Goal: Transaction & Acquisition: Purchase product/service

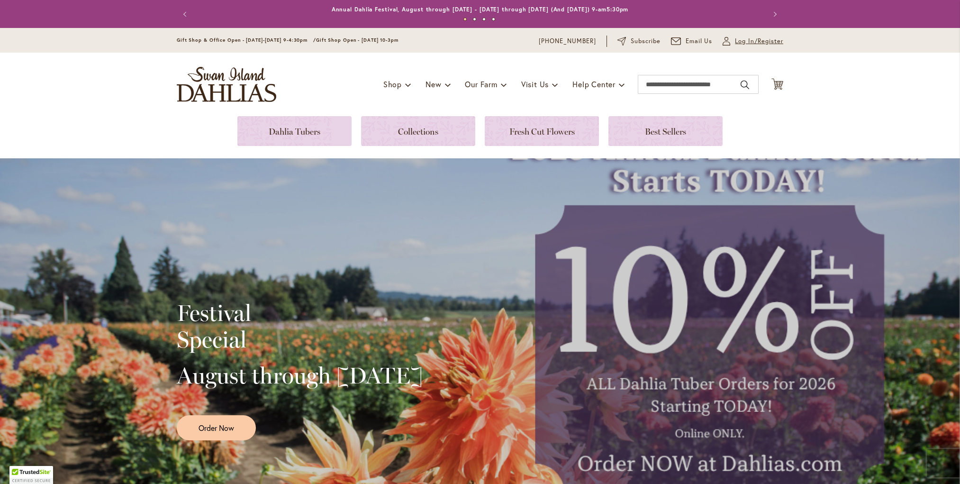
click at [741, 42] on span "Log In/Register" at bounding box center [759, 41] width 48 height 9
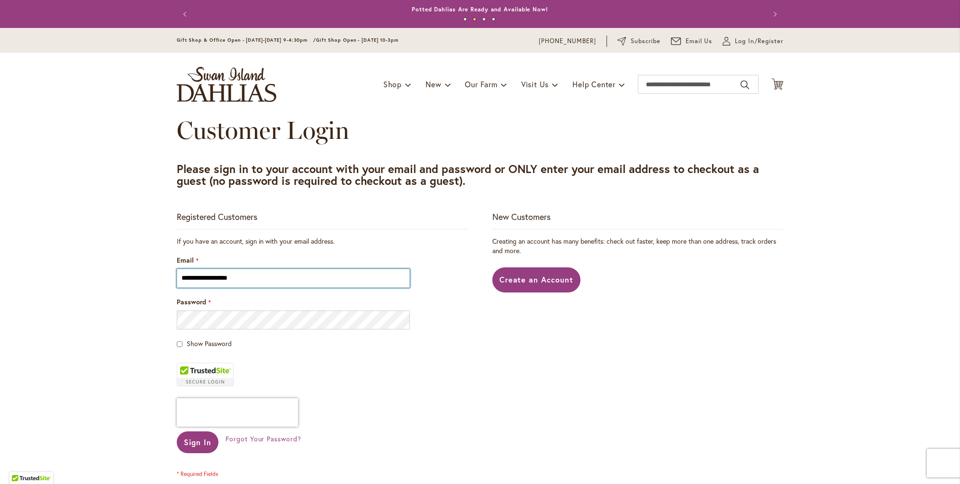
type input "**********"
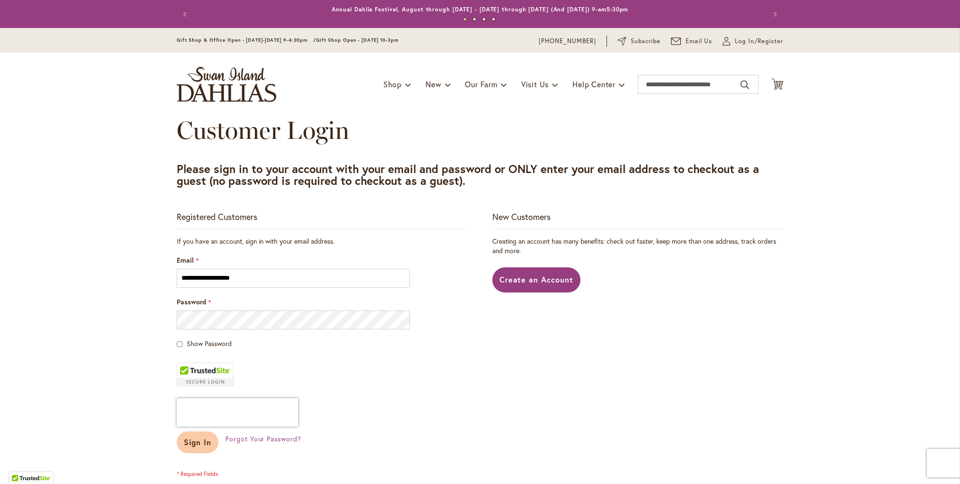
click at [203, 445] on span "Sign In" at bounding box center [197, 442] width 27 height 10
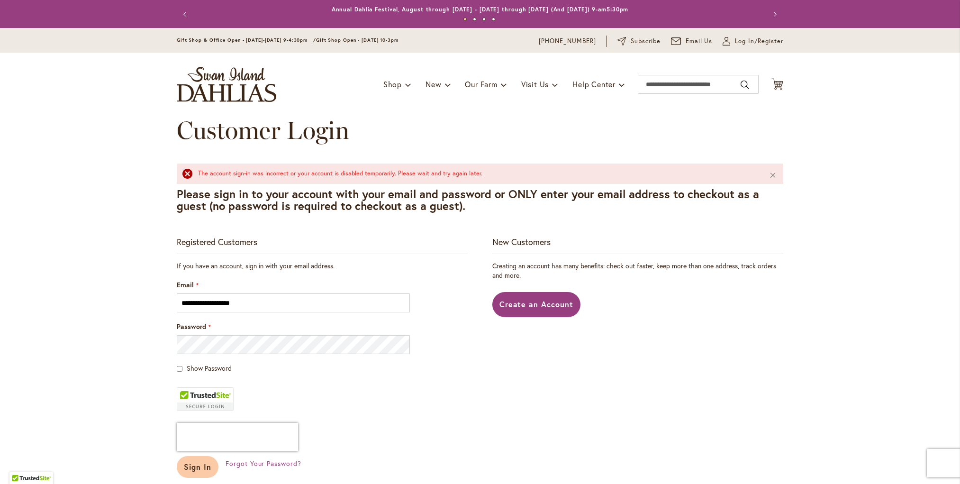
click at [195, 466] on span "Sign In" at bounding box center [197, 467] width 27 height 10
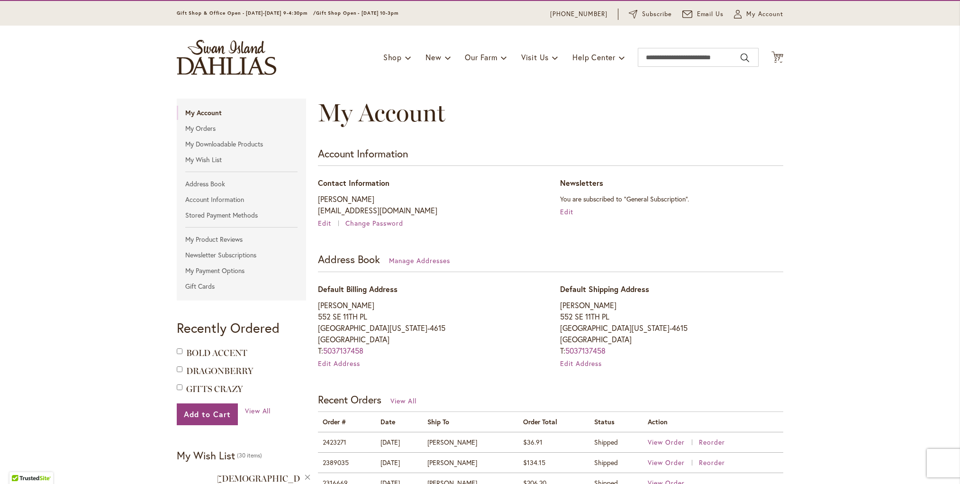
scroll to position [27, 0]
click at [778, 57] on span "27" at bounding box center [778, 59] width 6 height 6
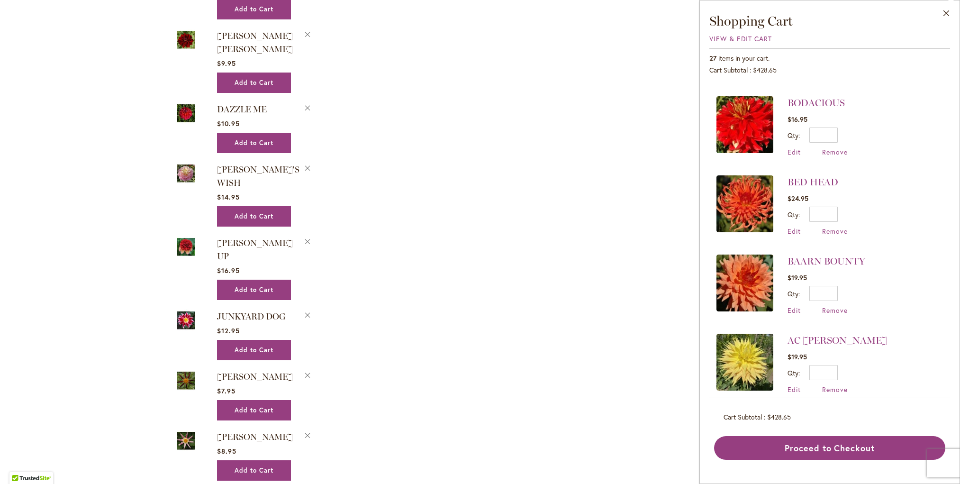
scroll to position [604, 0]
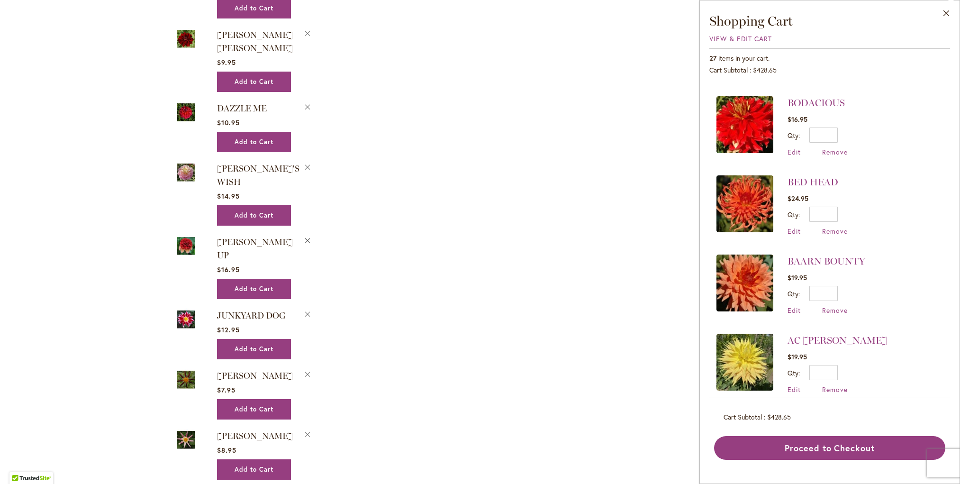
click at [309, 235] on button "Remove GITTY UP from Wishlist" at bounding box center [307, 240] width 9 height 10
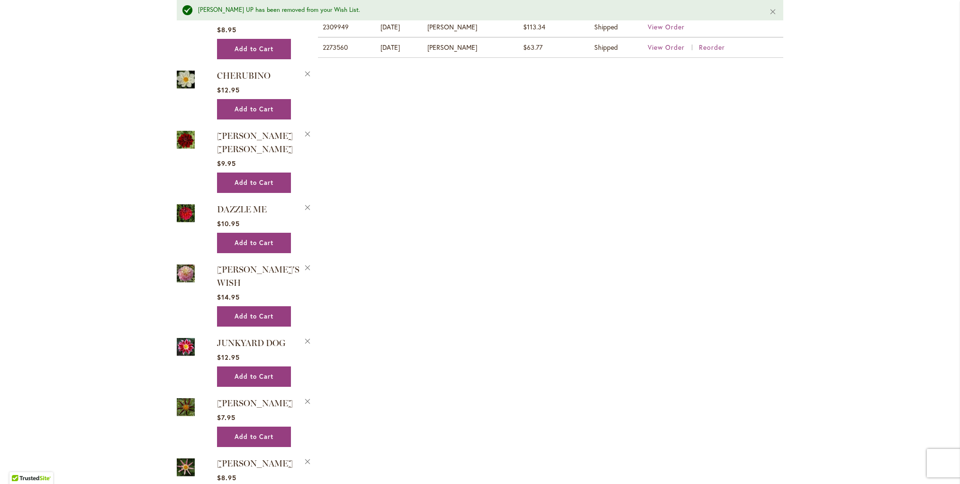
scroll to position [526, 0]
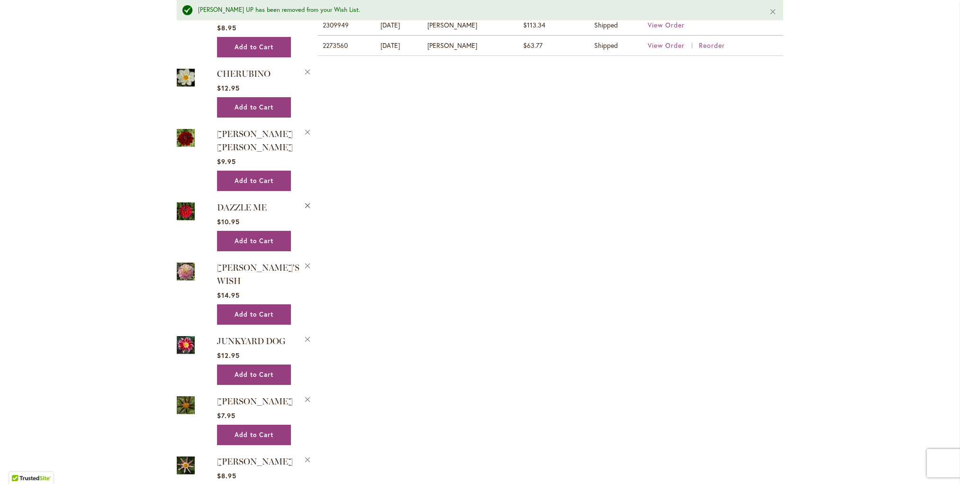
click at [305, 200] on button "Remove DAZZLE ME from Wishlist" at bounding box center [307, 205] width 9 height 10
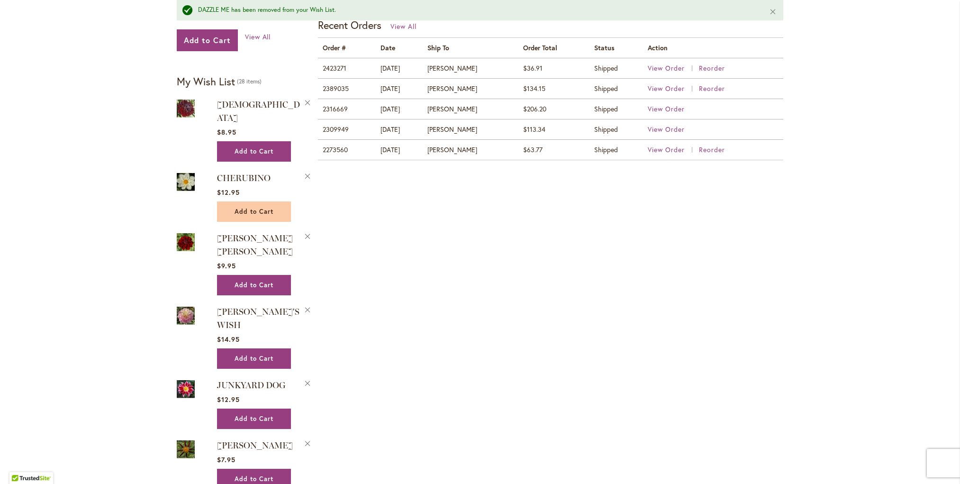
scroll to position [423, 0]
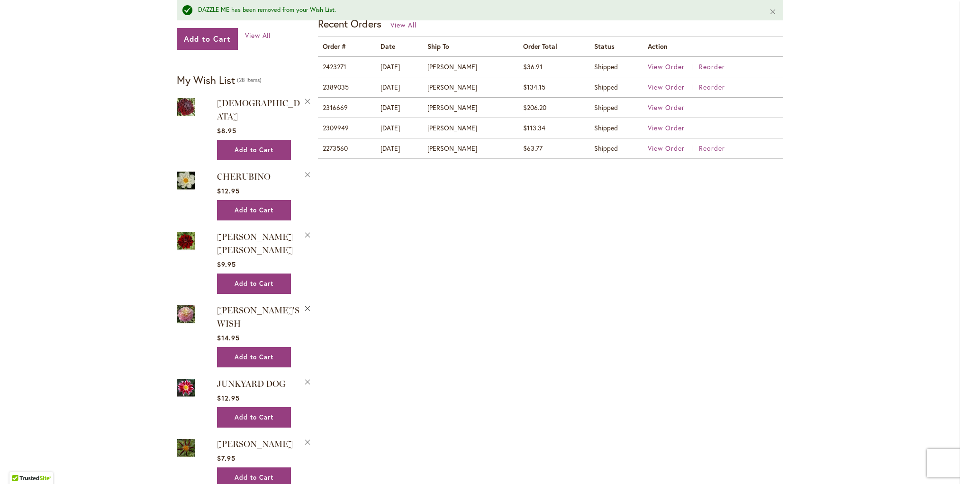
click at [308, 303] on button "Remove GABBIE'S WISH from Wishlist" at bounding box center [307, 308] width 9 height 10
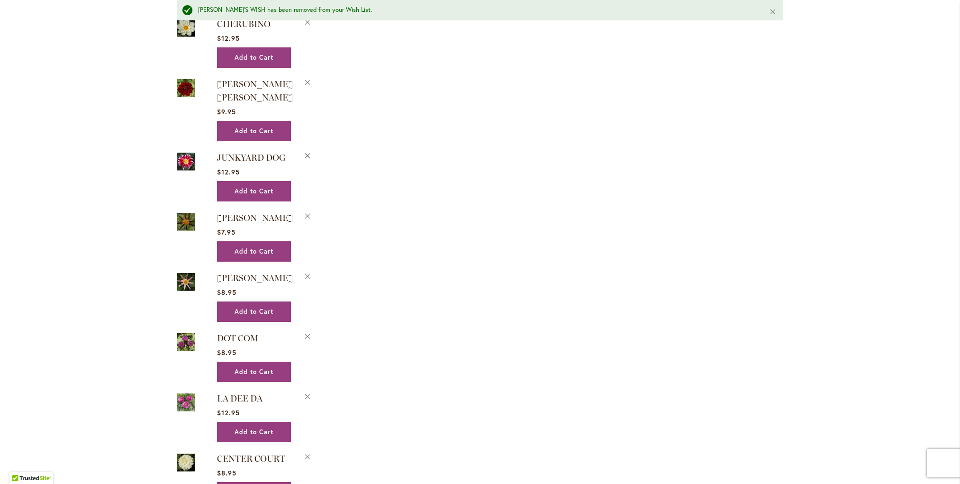
scroll to position [576, 0]
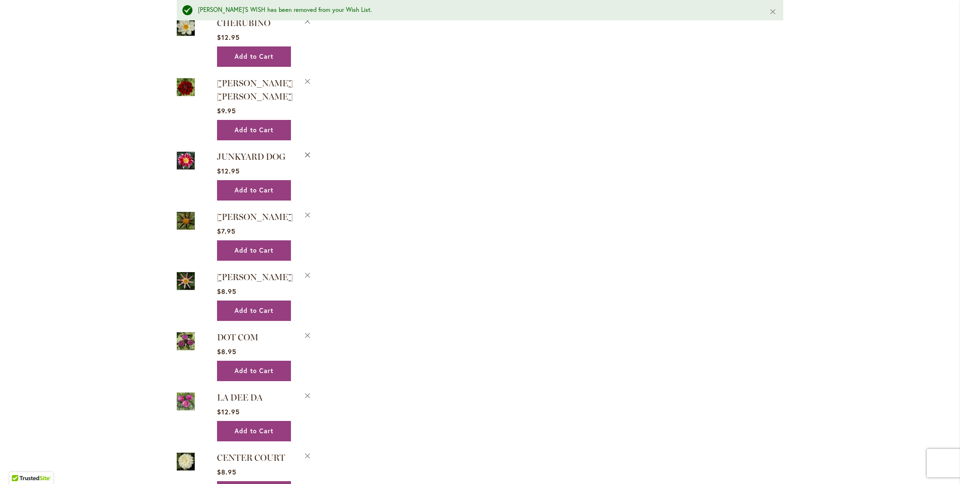
click at [307, 149] on button "Remove JUNKYARD DOG from Wishlist" at bounding box center [307, 154] width 9 height 10
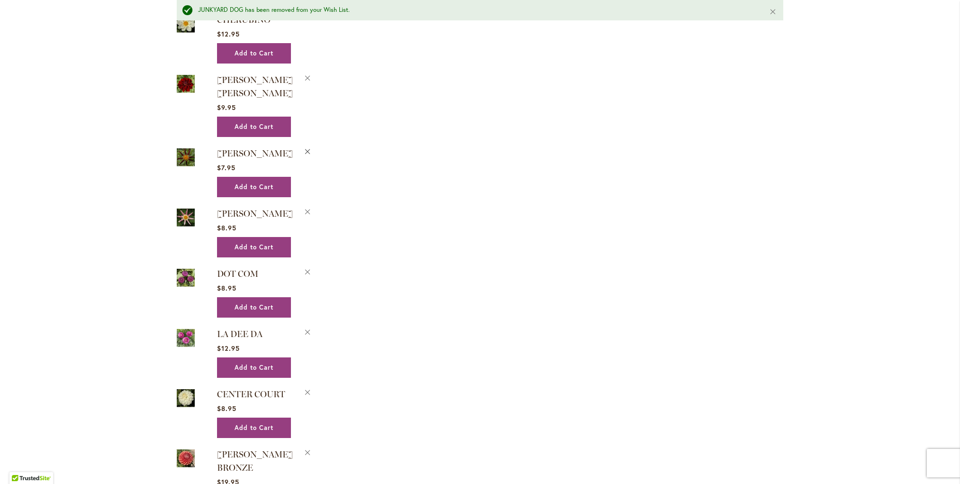
click at [308, 146] on button "Remove TAHOMA MOONSHOT from Wishlist" at bounding box center [307, 151] width 9 height 10
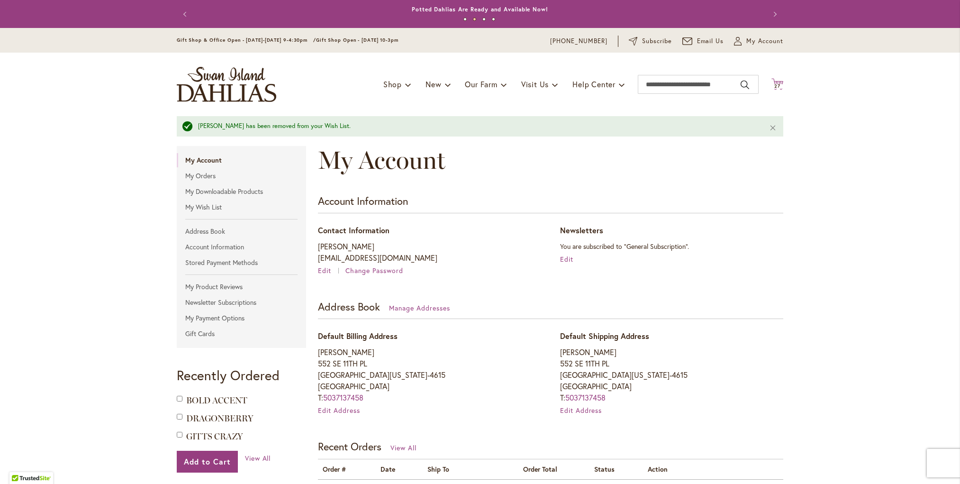
click at [779, 84] on span "27" at bounding box center [778, 86] width 6 height 6
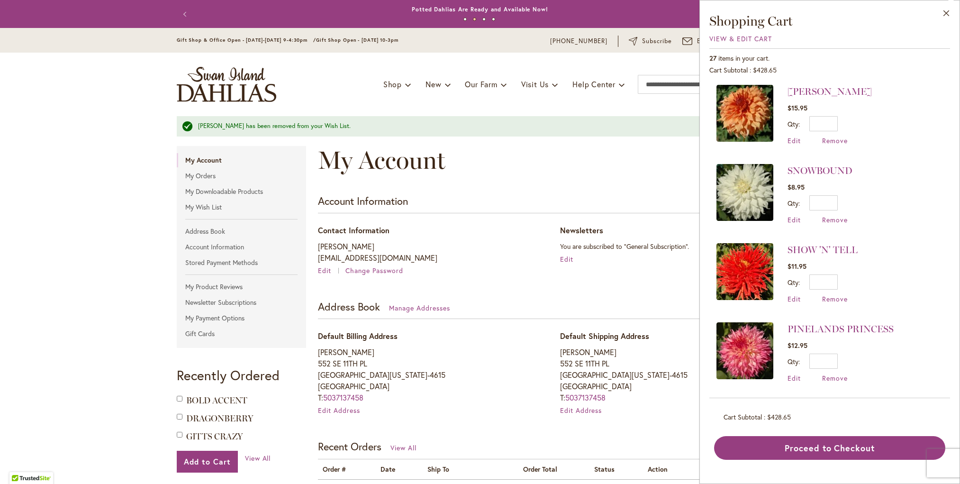
scroll to position [317, 0]
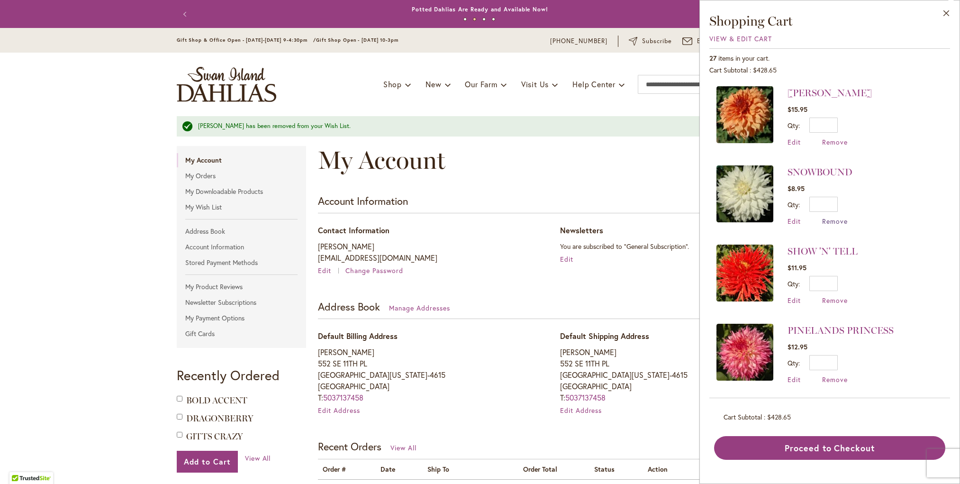
click at [835, 219] on span "Remove" at bounding box center [835, 221] width 26 height 9
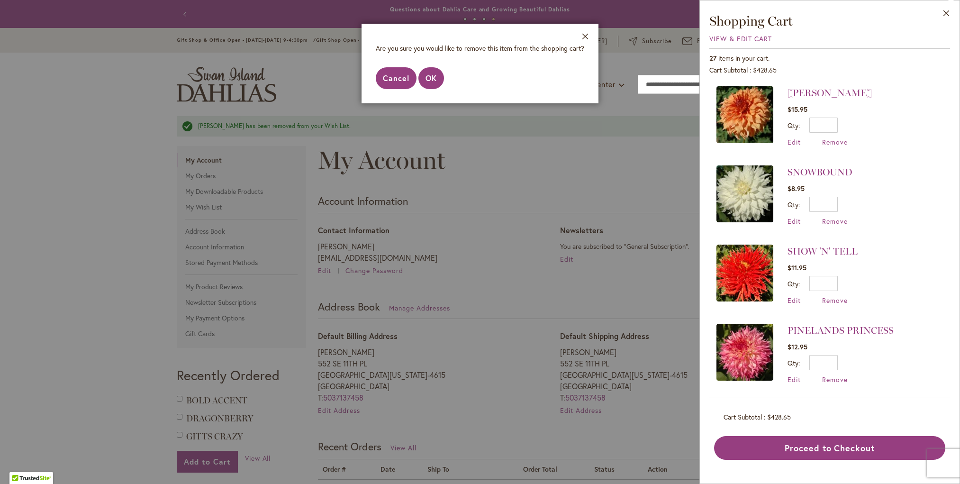
click at [395, 82] on span "Cancel" at bounding box center [396, 78] width 27 height 10
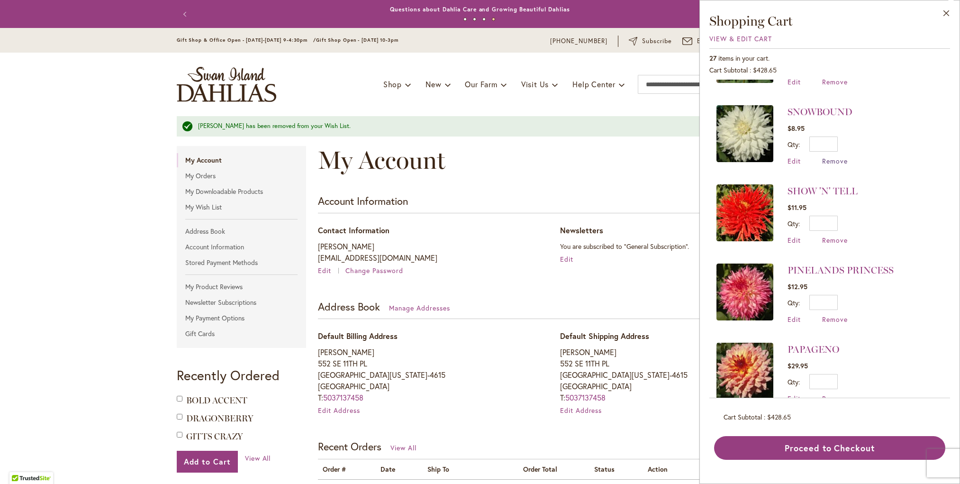
click at [833, 157] on span "Remove" at bounding box center [835, 160] width 26 height 9
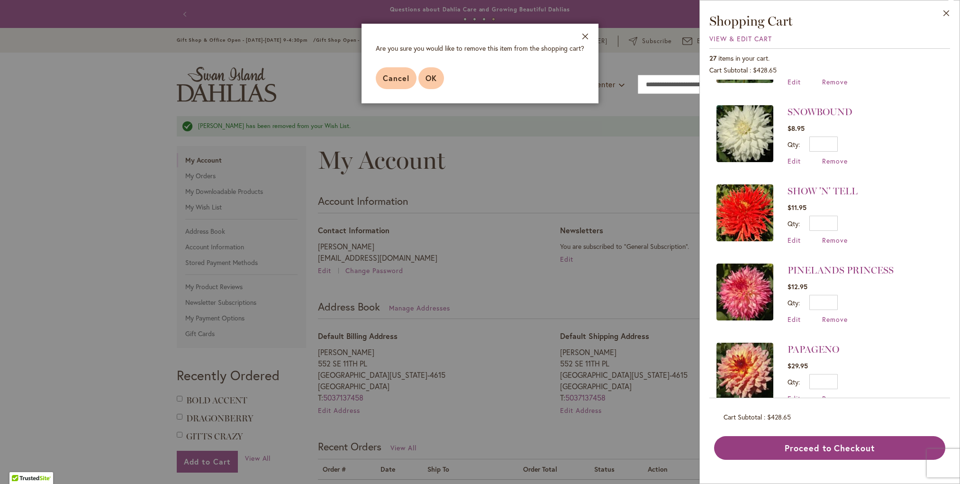
click at [427, 73] on span "OK" at bounding box center [431, 78] width 11 height 10
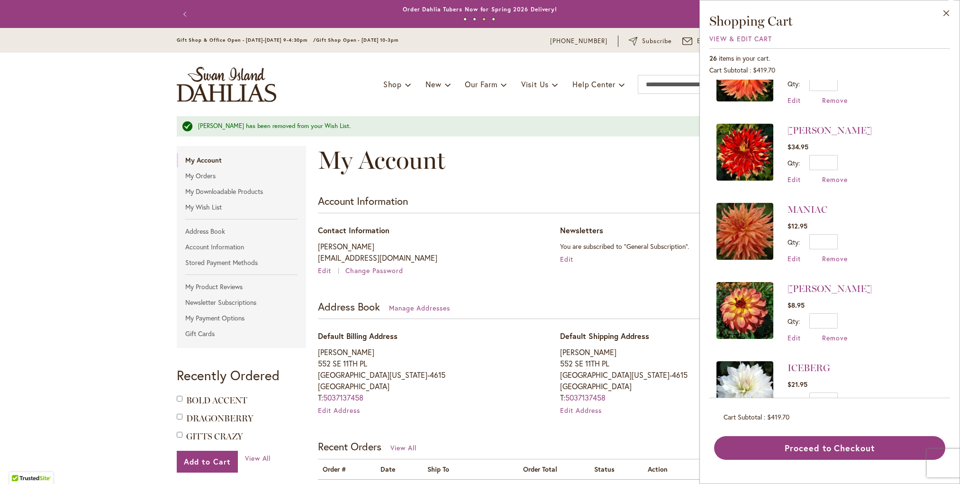
scroll to position [671, 0]
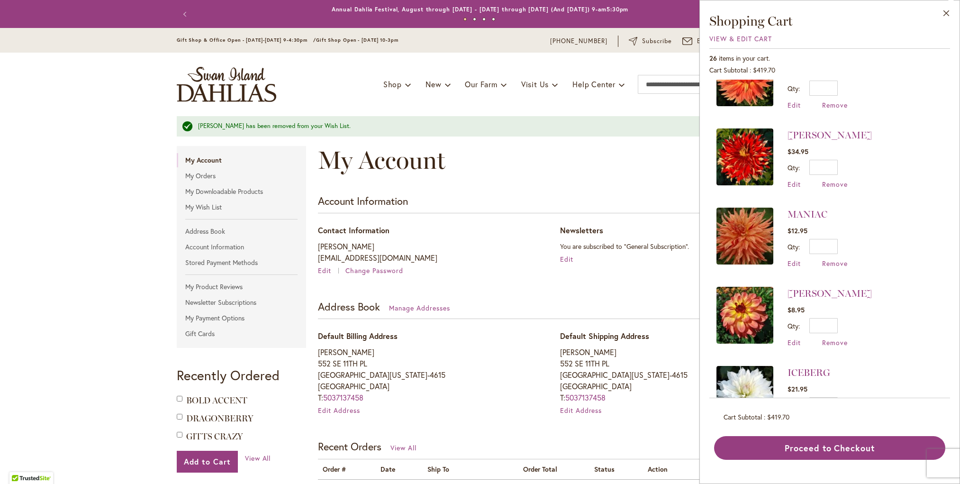
click at [750, 159] on img at bounding box center [745, 156] width 57 height 57
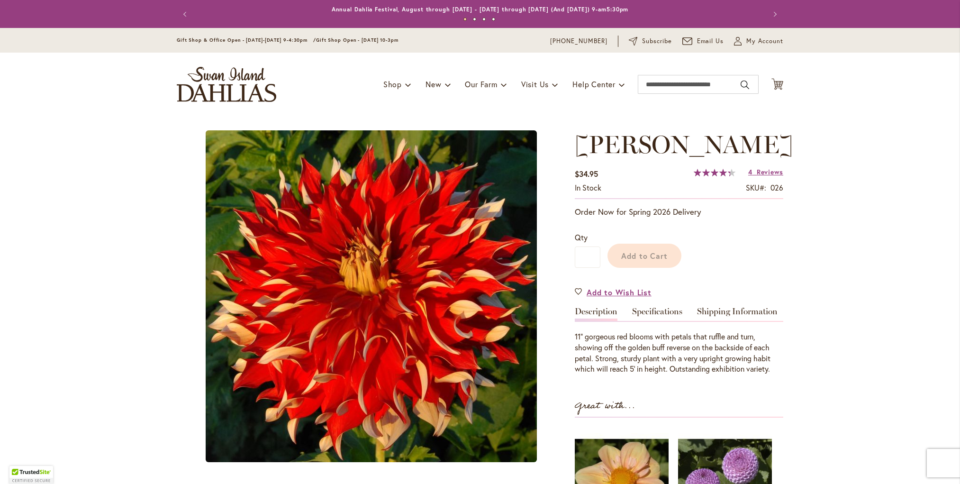
type input "*********"
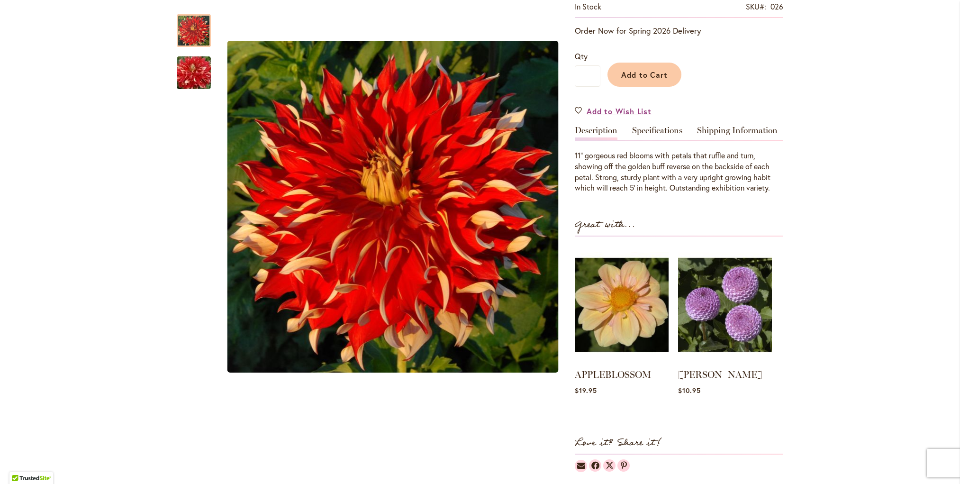
scroll to position [196, 0]
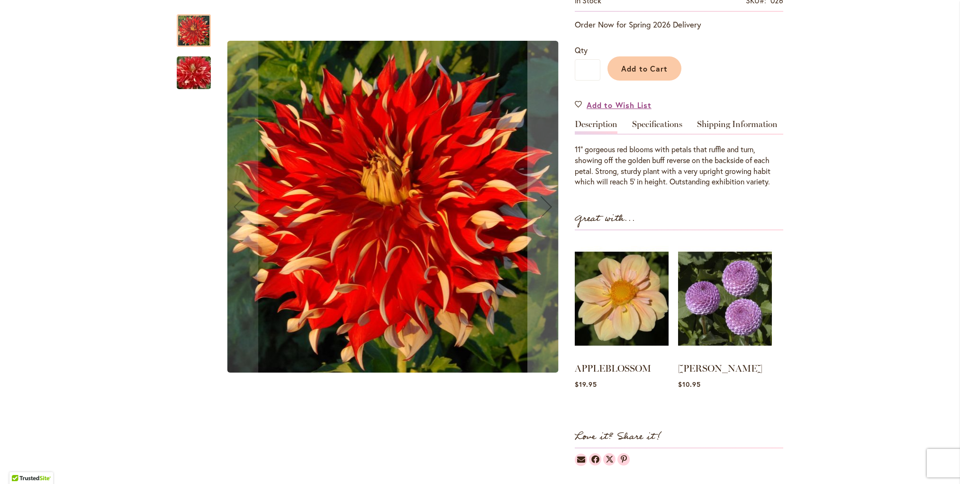
click at [188, 78] on img "Nick Sr" at bounding box center [194, 73] width 68 height 46
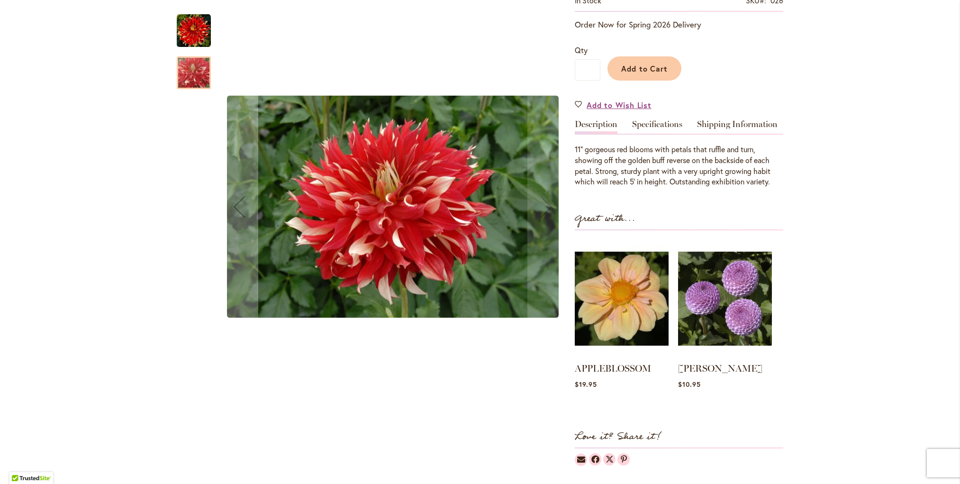
scroll to position [197, 0]
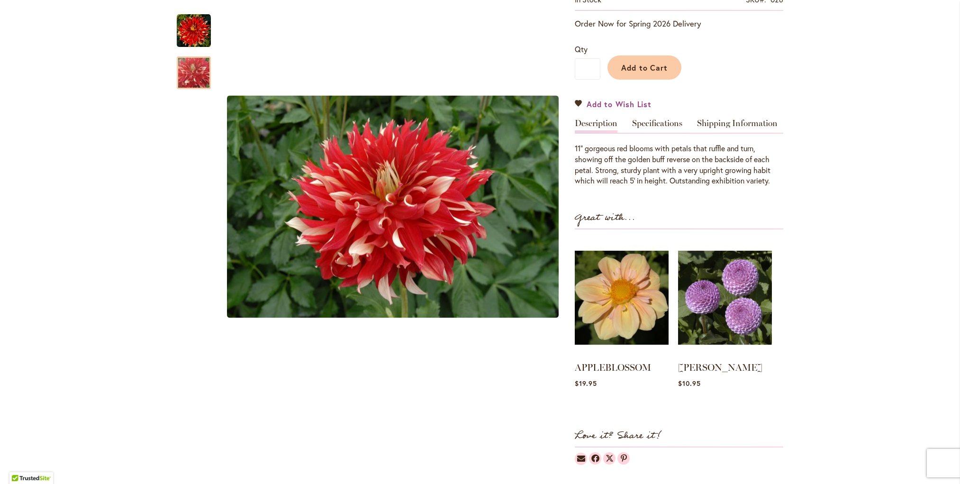
click at [577, 102] on link "Add to Wish List" at bounding box center [613, 104] width 77 height 11
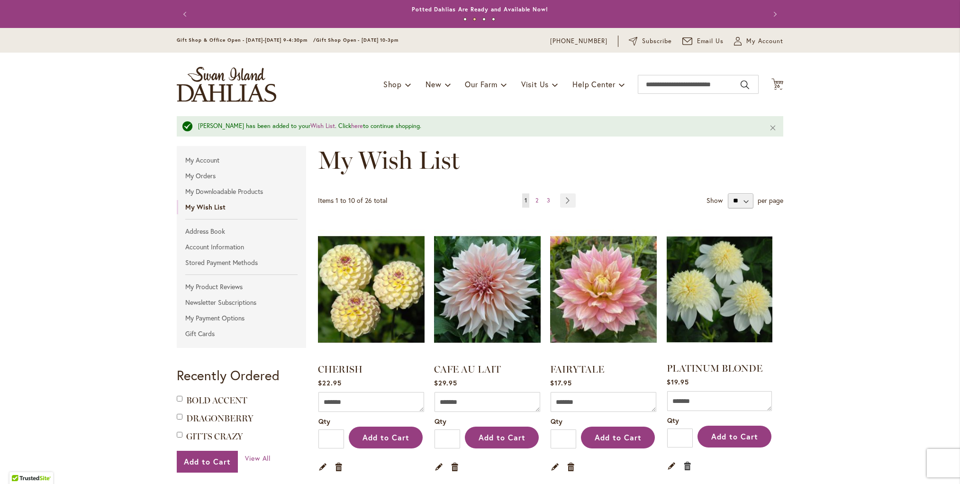
click at [688, 463] on link "Remove item" at bounding box center [688, 465] width 9 height 10
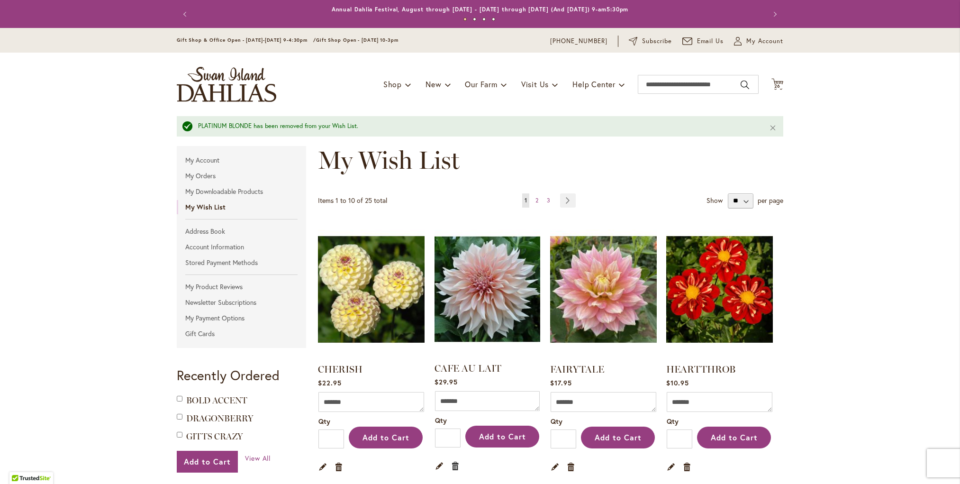
click at [456, 465] on link "Remove item" at bounding box center [455, 465] width 9 height 10
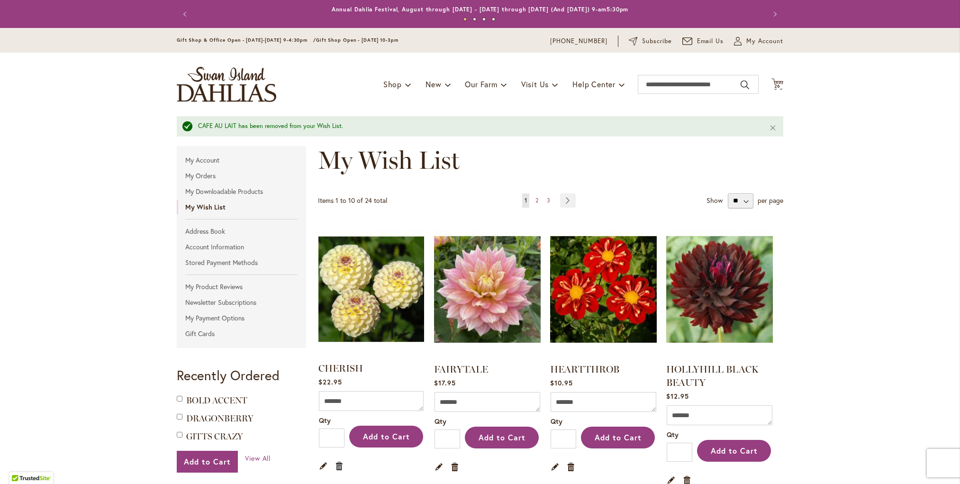
click at [339, 464] on link "Remove item" at bounding box center [339, 465] width 9 height 10
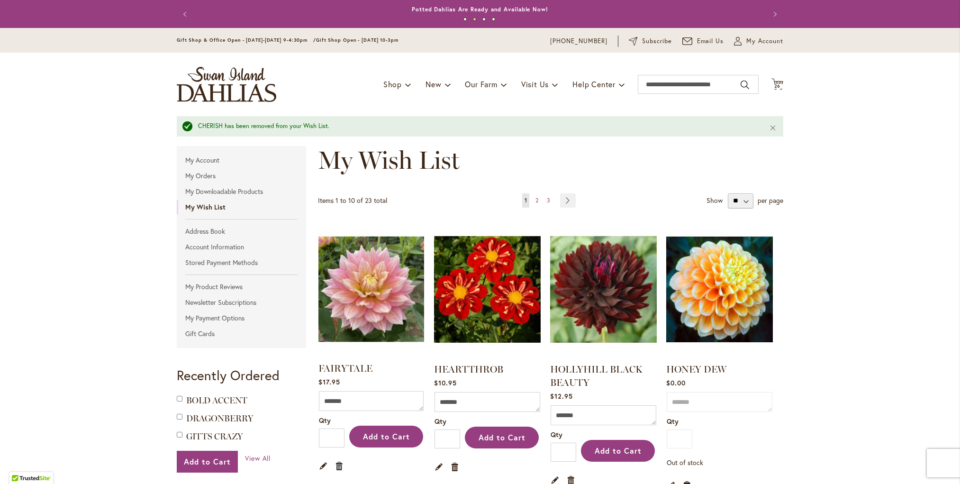
click at [338, 464] on link "Remove item" at bounding box center [339, 465] width 9 height 10
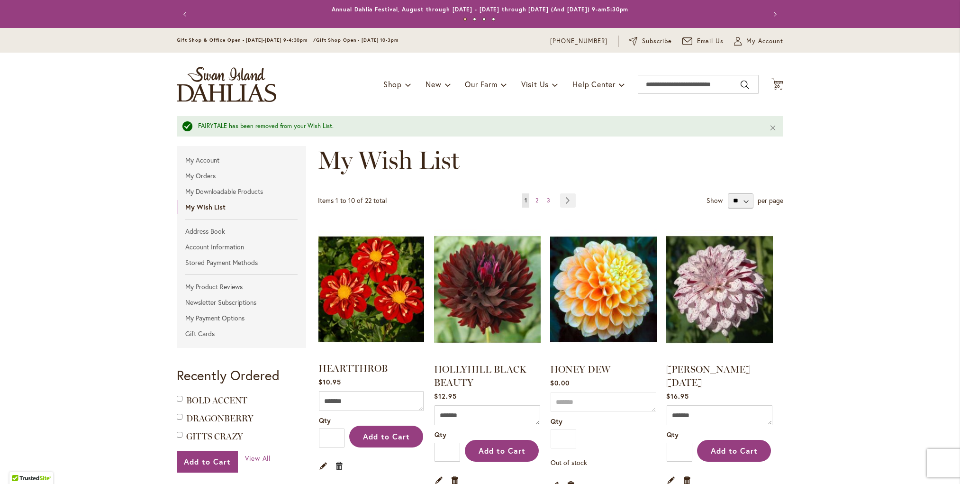
click at [339, 463] on link "Remove item" at bounding box center [339, 465] width 9 height 10
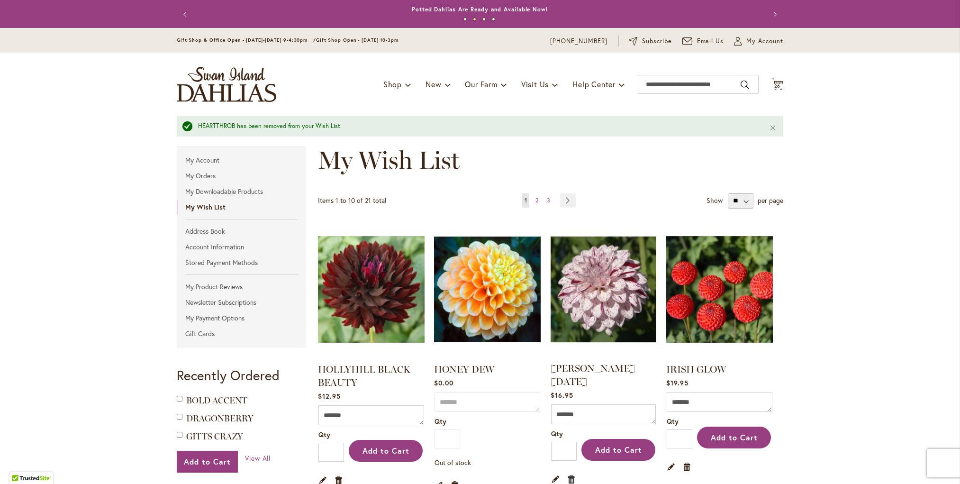
click at [571, 474] on link "Remove item" at bounding box center [571, 479] width 9 height 10
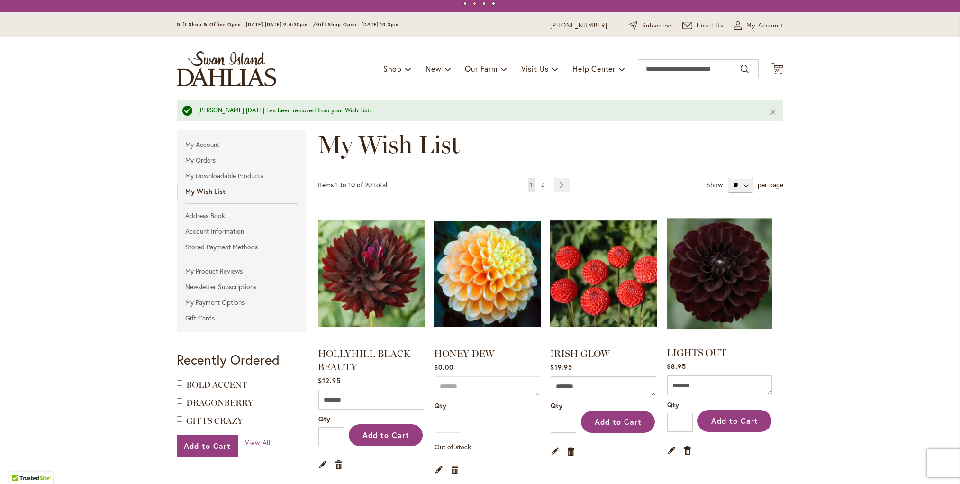
scroll to position [23, 0]
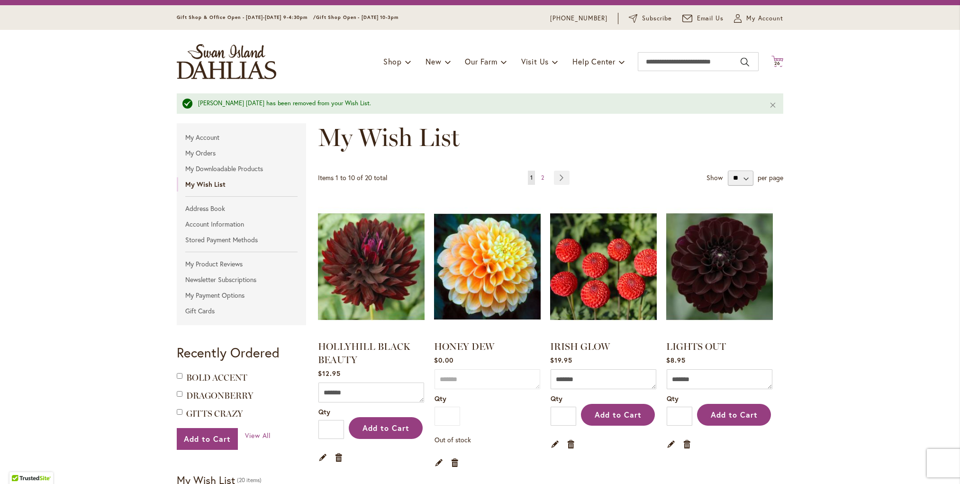
click at [778, 62] on span "26" at bounding box center [778, 63] width 7 height 6
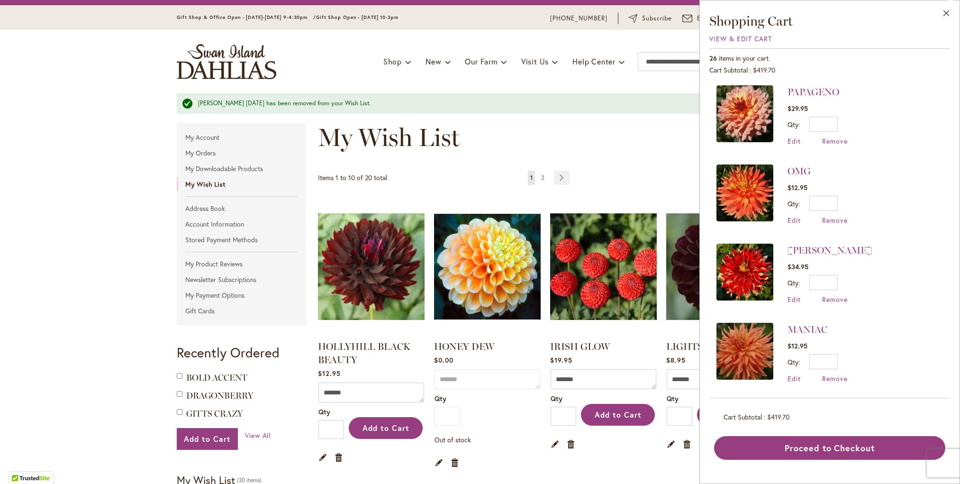
scroll to position [557, 0]
click at [734, 106] on img at bounding box center [745, 112] width 57 height 57
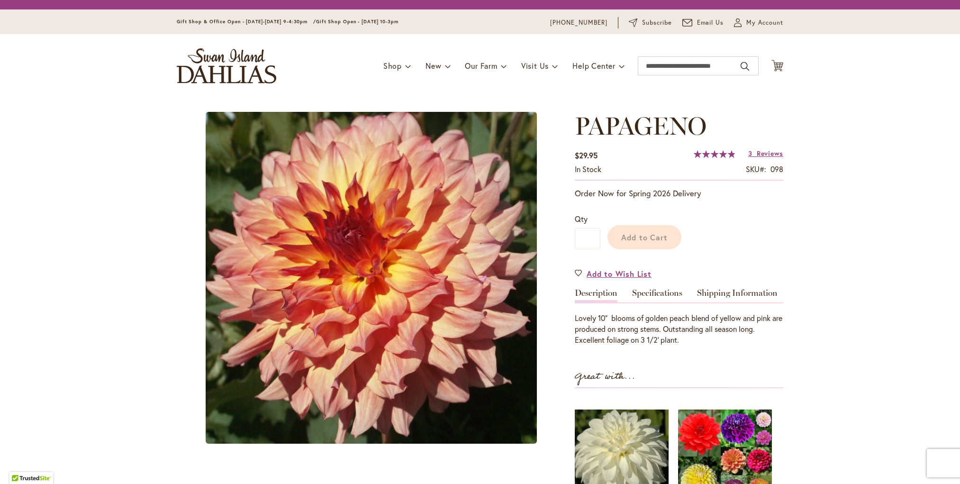
type input "*********"
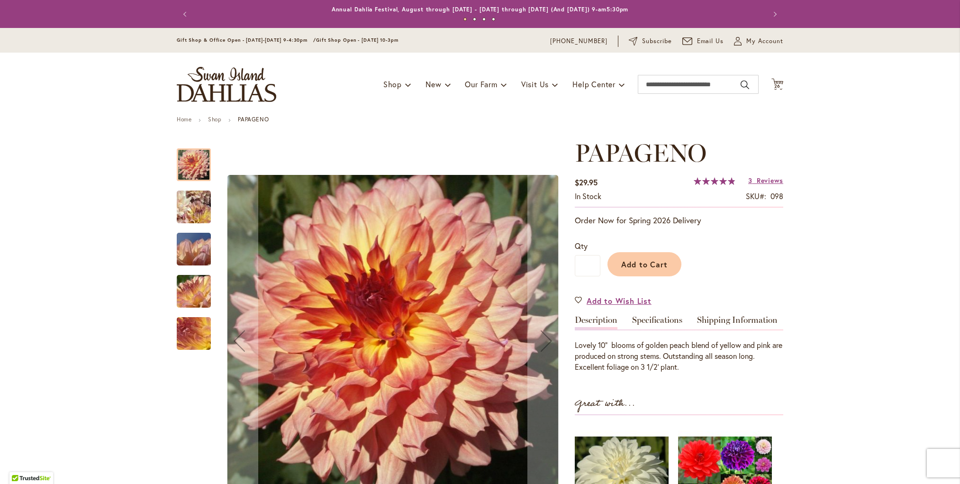
scroll to position [6, 0]
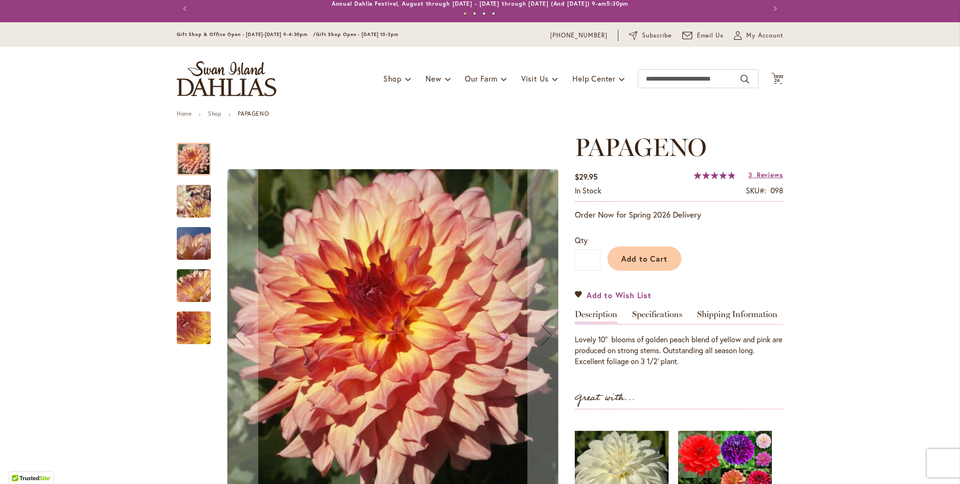
click at [579, 293] on link "Add to Wish List" at bounding box center [613, 295] width 77 height 11
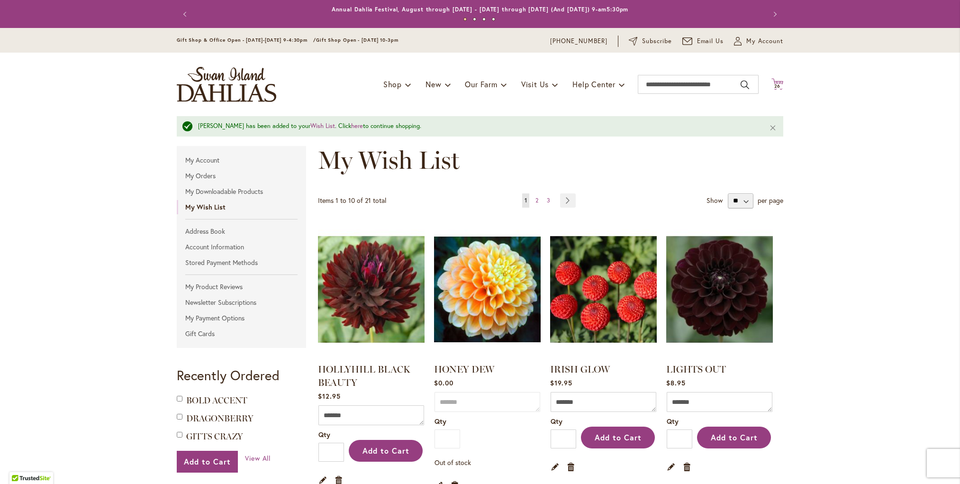
click at [780, 84] on span "26" at bounding box center [778, 86] width 7 height 6
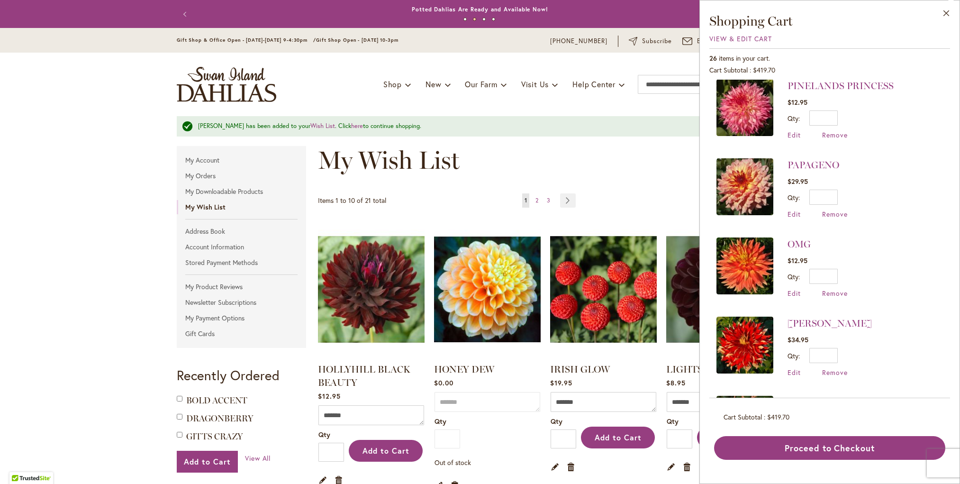
scroll to position [484, 0]
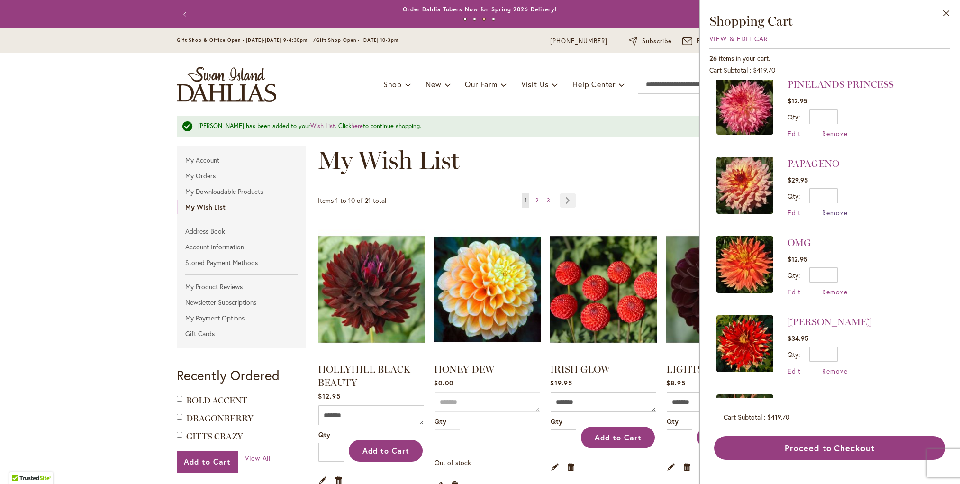
click at [836, 210] on span "Remove" at bounding box center [835, 212] width 26 height 9
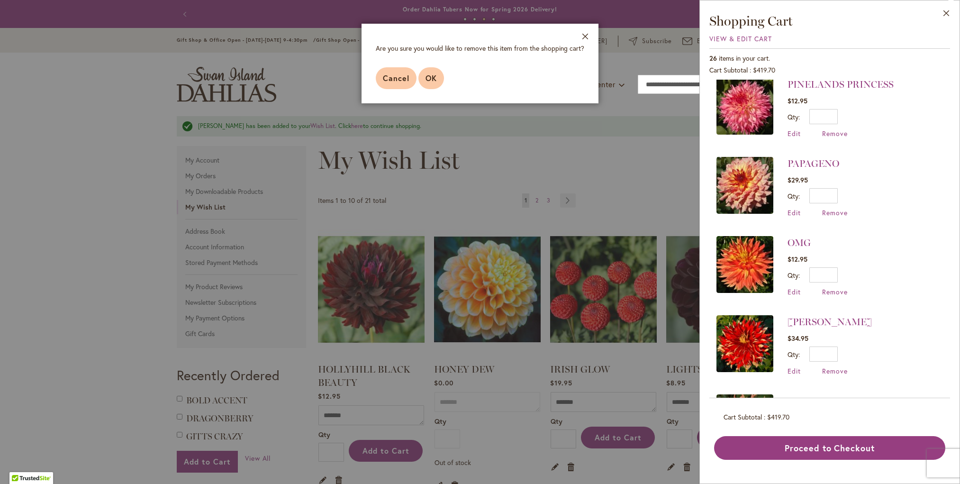
click at [437, 79] on span "OK" at bounding box center [431, 78] width 11 height 10
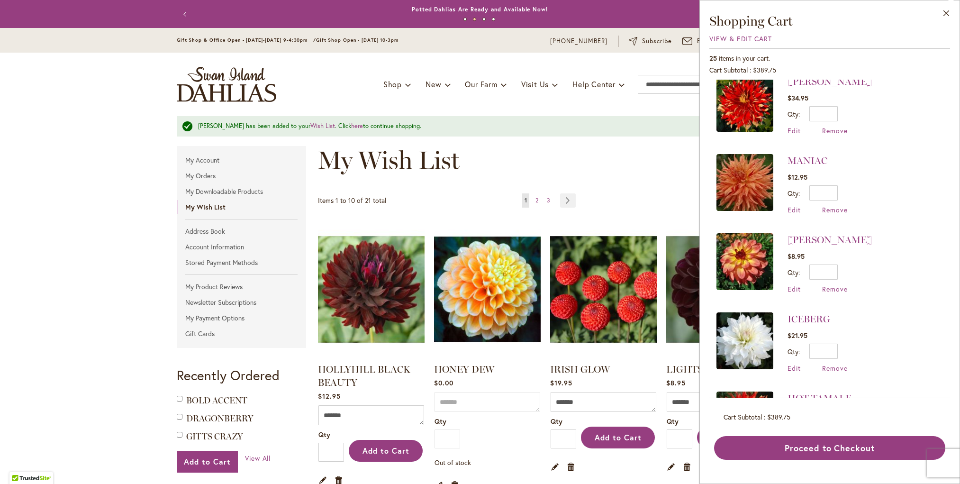
scroll to position [647, 0]
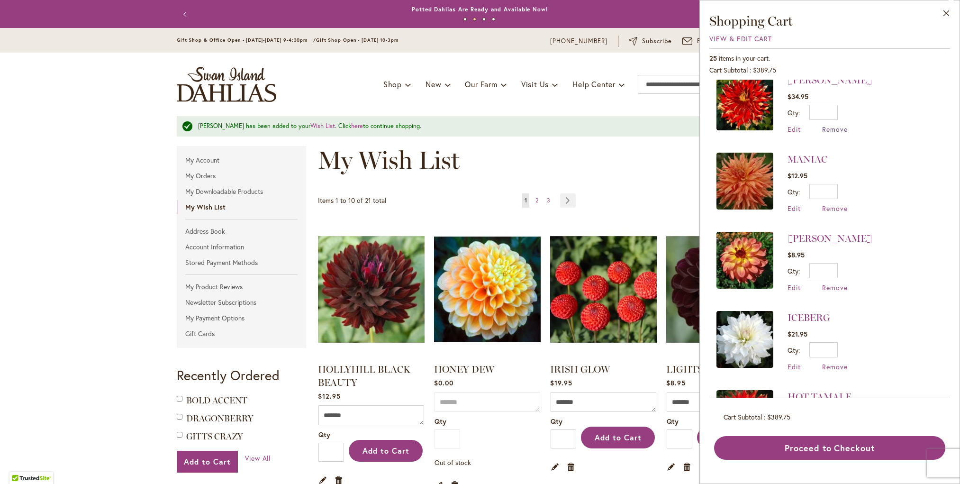
click at [835, 125] on span "Remove" at bounding box center [835, 129] width 26 height 9
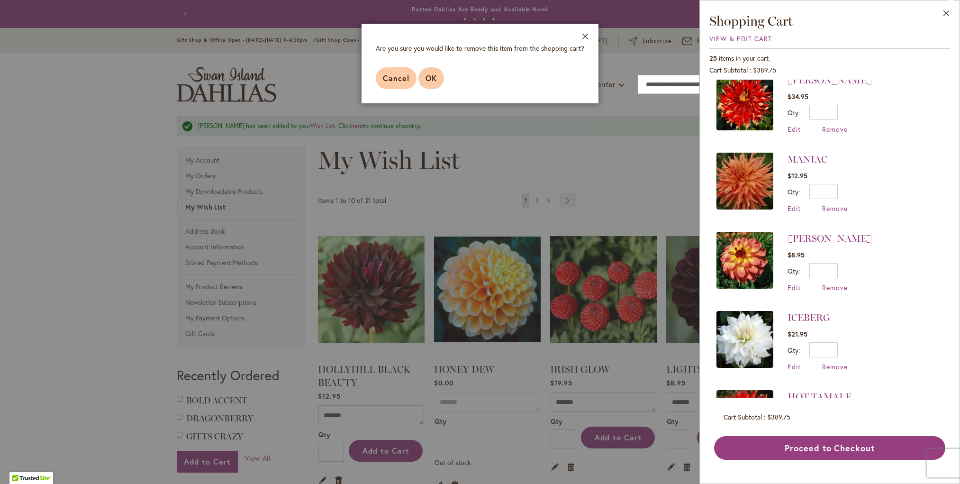
click at [434, 76] on span "OK" at bounding box center [431, 78] width 11 height 10
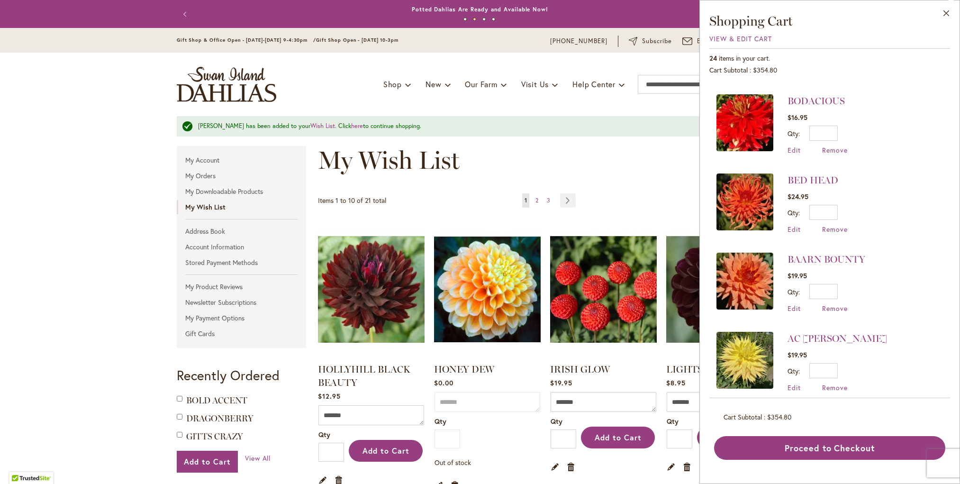
scroll to position [1575, 0]
click at [743, 196] on img at bounding box center [745, 202] width 57 height 57
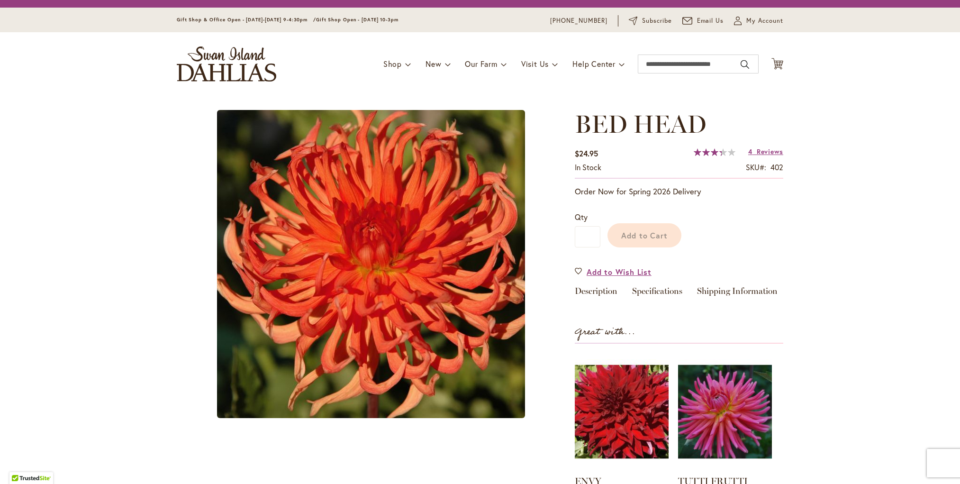
type input "*********"
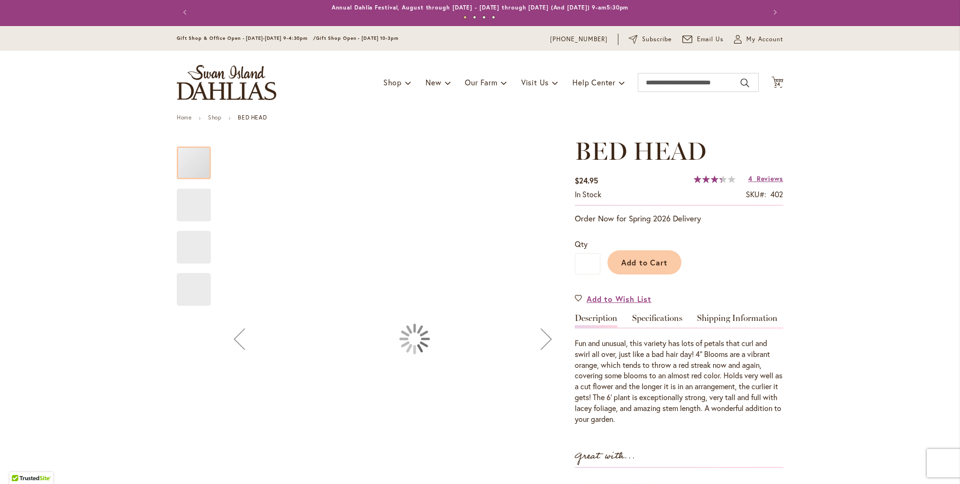
scroll to position [3, 0]
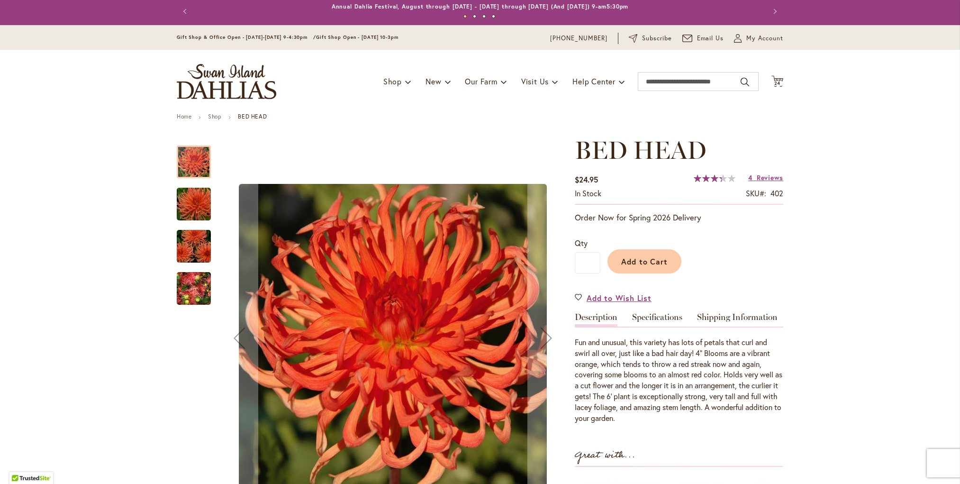
click at [192, 207] on img "BED HEAD" at bounding box center [194, 205] width 68 height 46
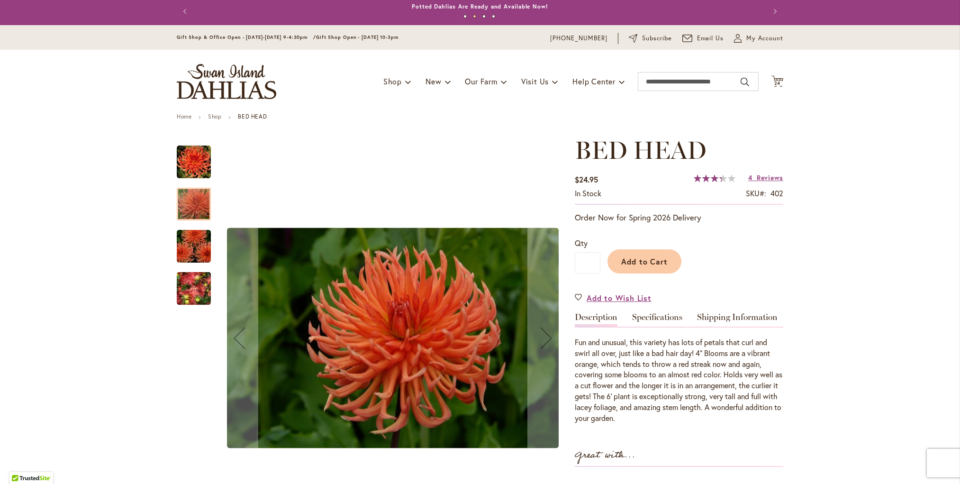
click at [191, 244] on img "BED HEAD" at bounding box center [194, 247] width 68 height 46
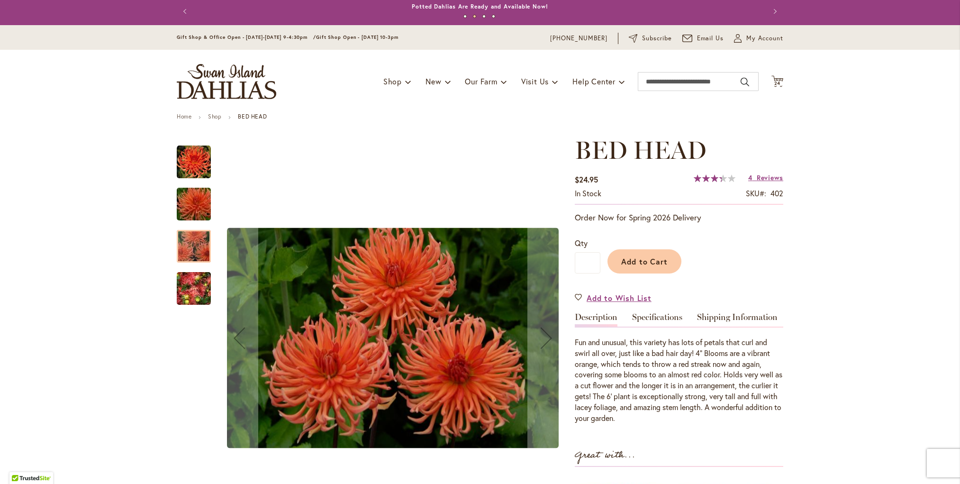
scroll to position [1, 0]
click at [197, 280] on img "BED HEAD" at bounding box center [194, 288] width 68 height 51
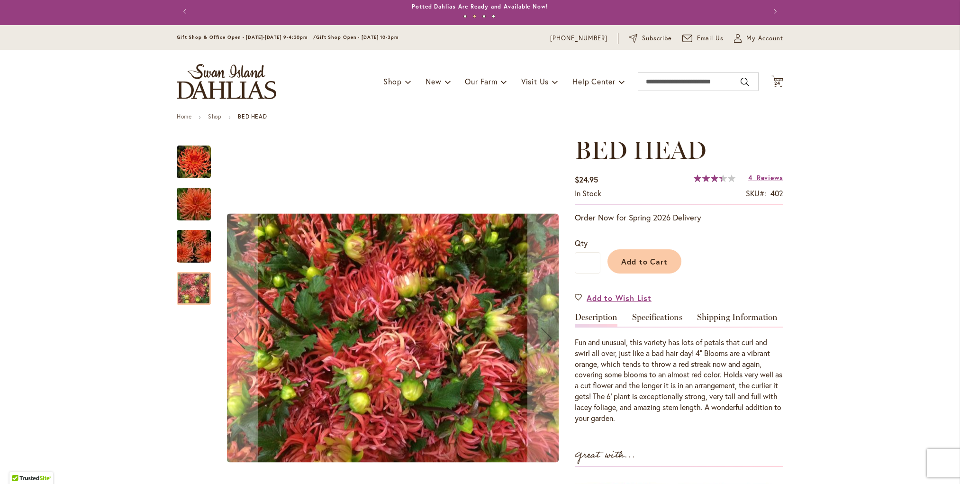
scroll to position [0, 0]
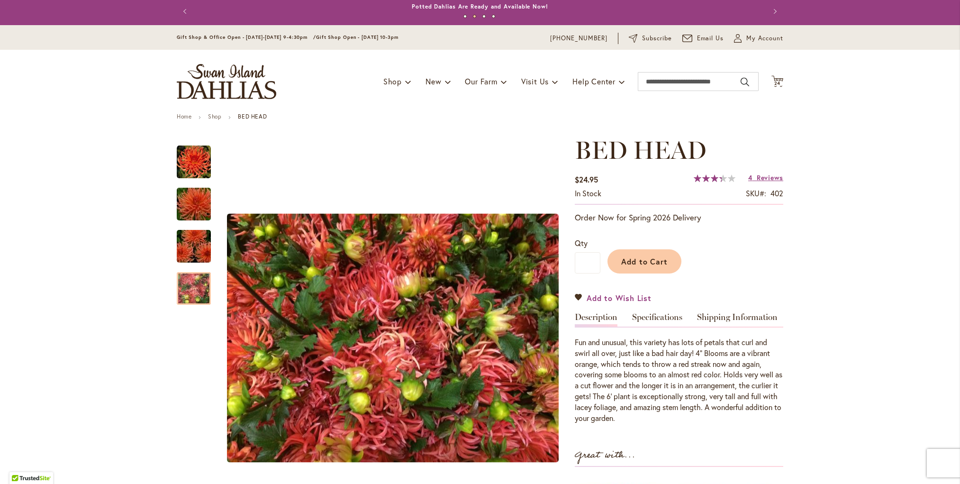
click at [579, 296] on link "Add to Wish List" at bounding box center [613, 297] width 77 height 11
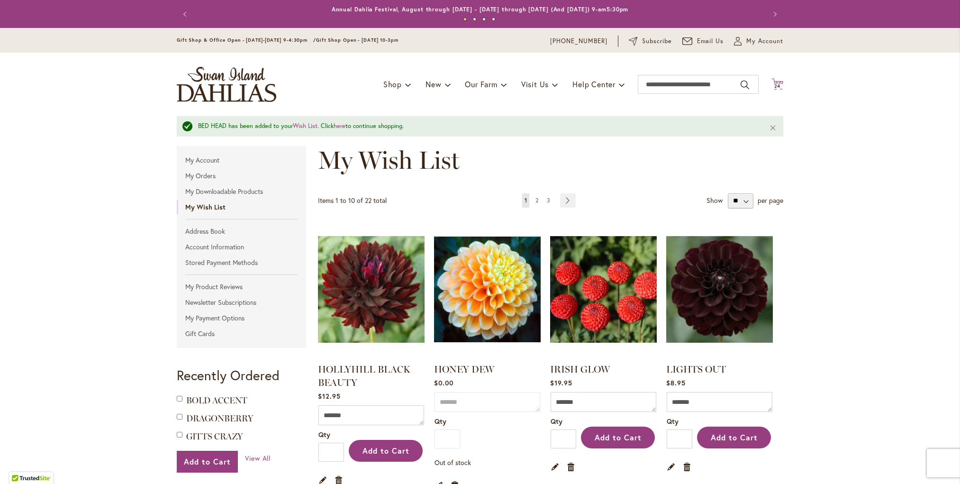
click at [778, 84] on span "24" at bounding box center [778, 86] width 7 height 6
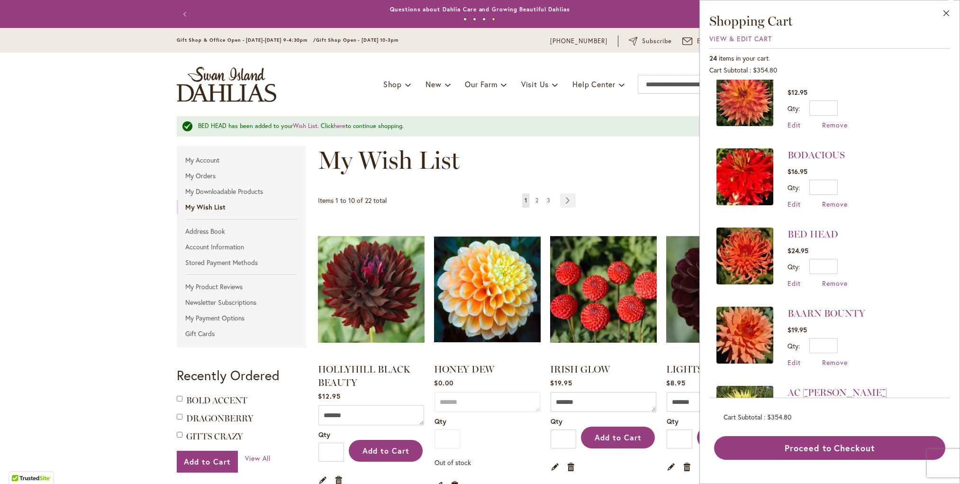
scroll to position [1504, 0]
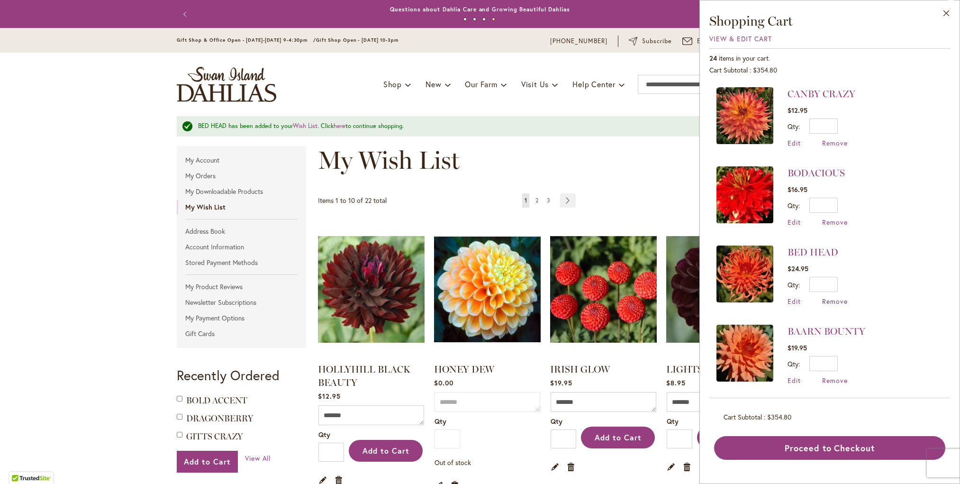
click at [831, 297] on span "Remove" at bounding box center [835, 301] width 26 height 9
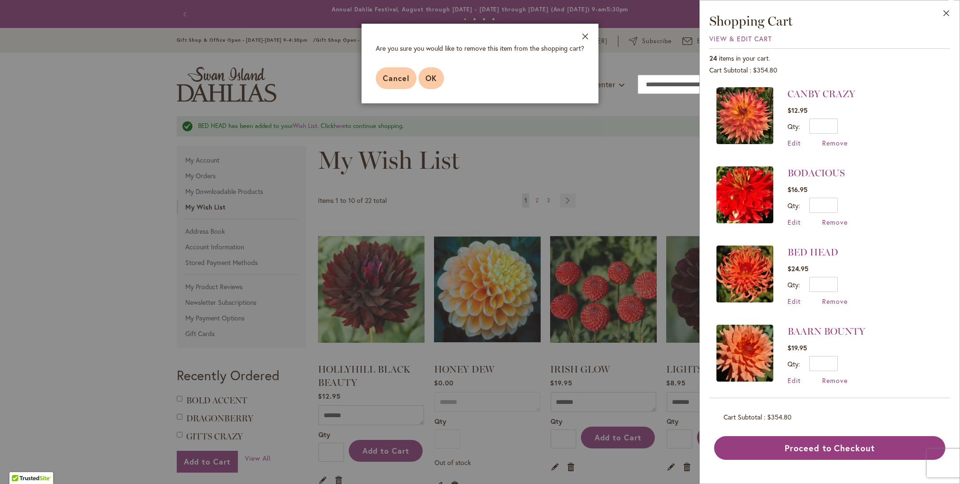
click at [424, 74] on button "OK" at bounding box center [432, 78] width 26 height 22
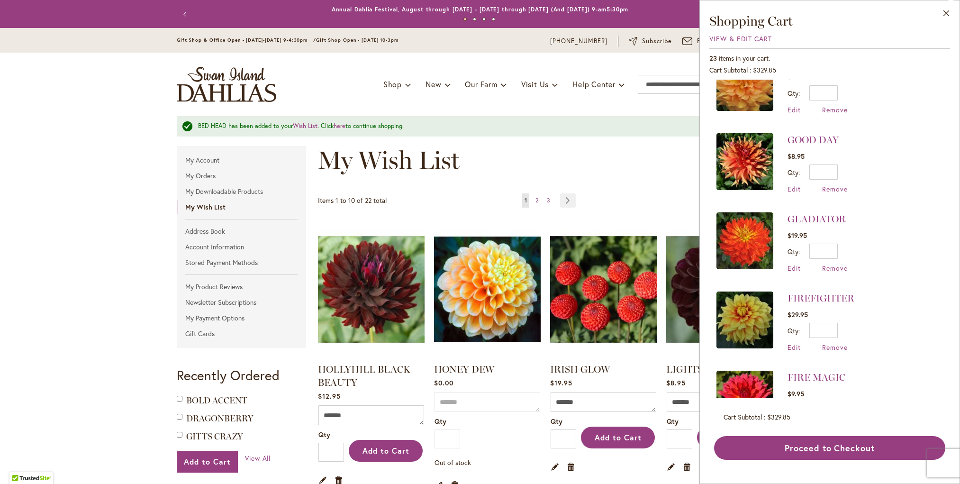
scroll to position [984, 0]
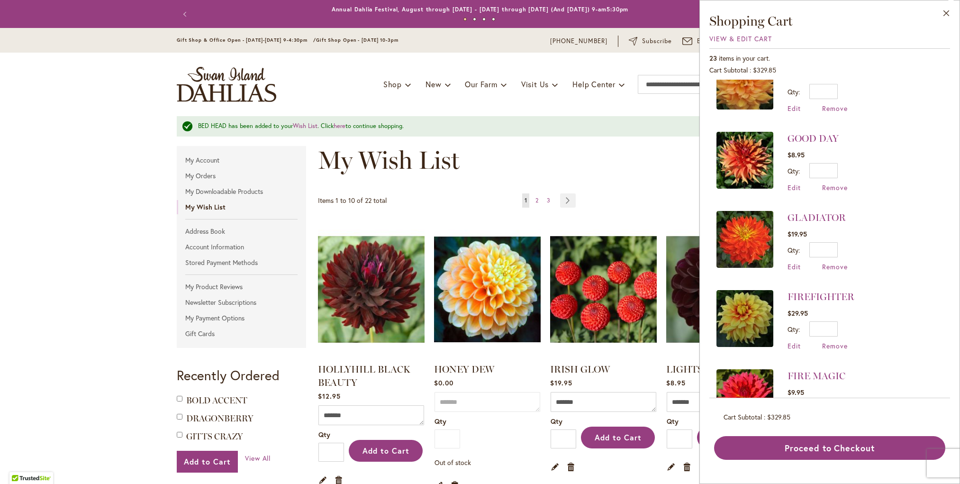
click at [755, 222] on img at bounding box center [745, 239] width 57 height 57
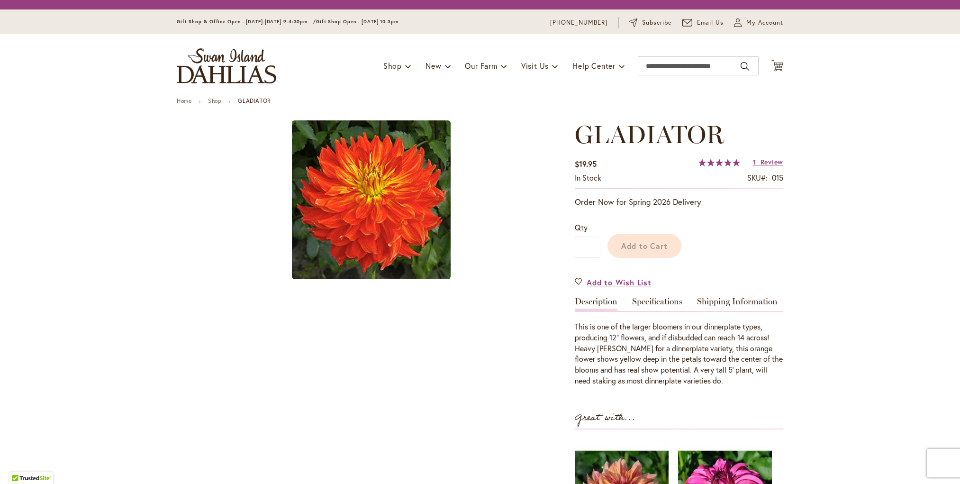
type input "*********"
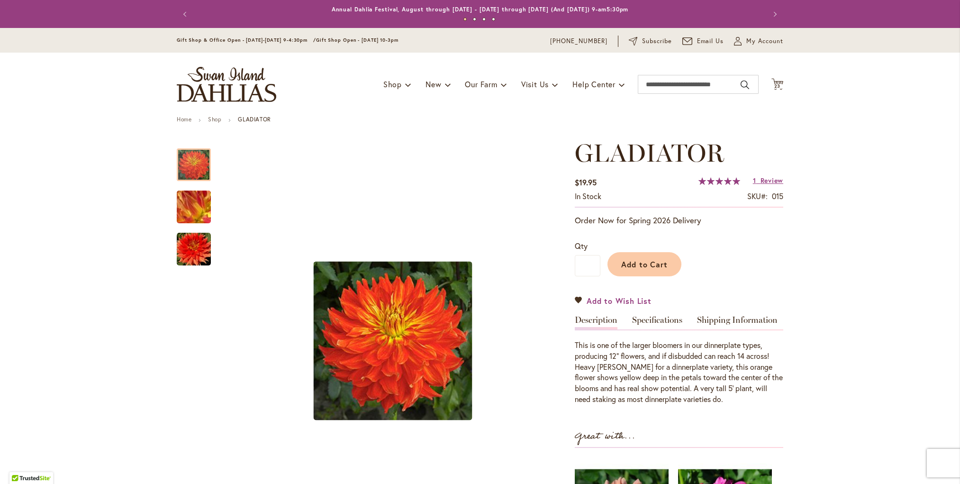
click at [580, 299] on link "Add to Wish List" at bounding box center [613, 300] width 77 height 11
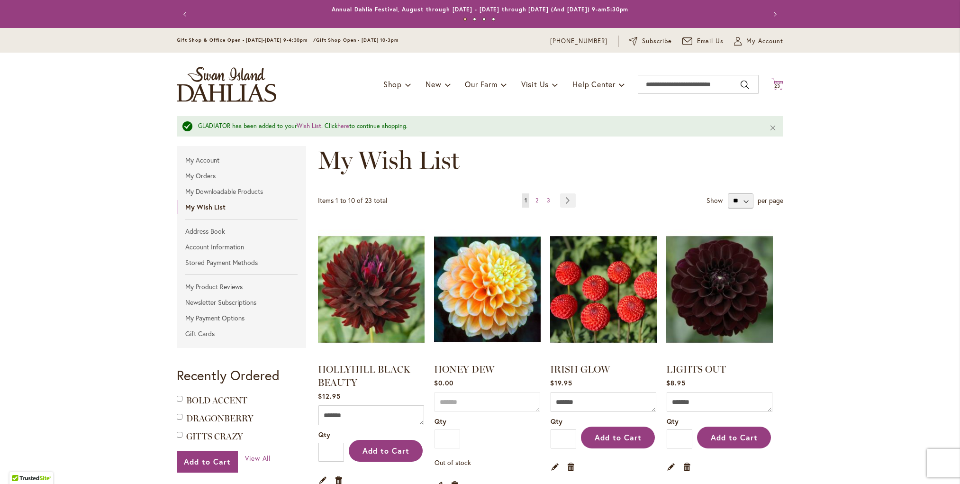
click at [781, 84] on span "23" at bounding box center [778, 86] width 7 height 6
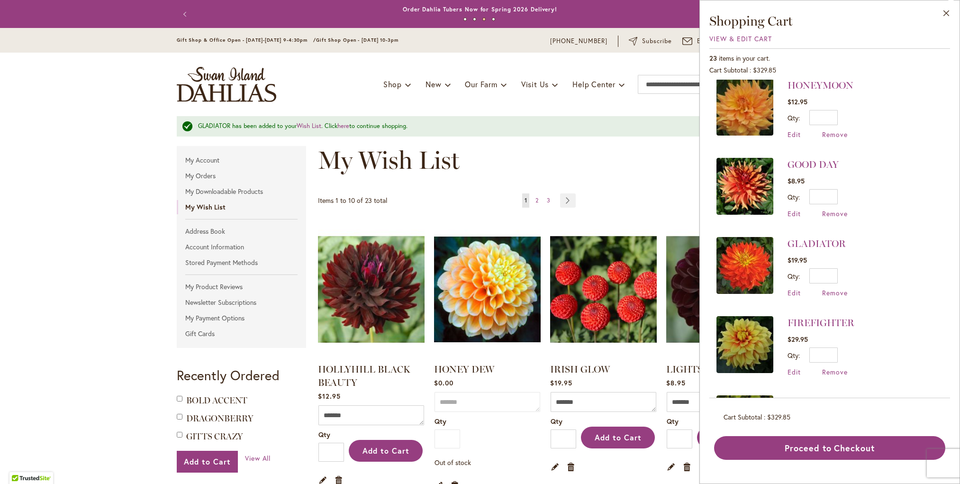
scroll to position [959, 0]
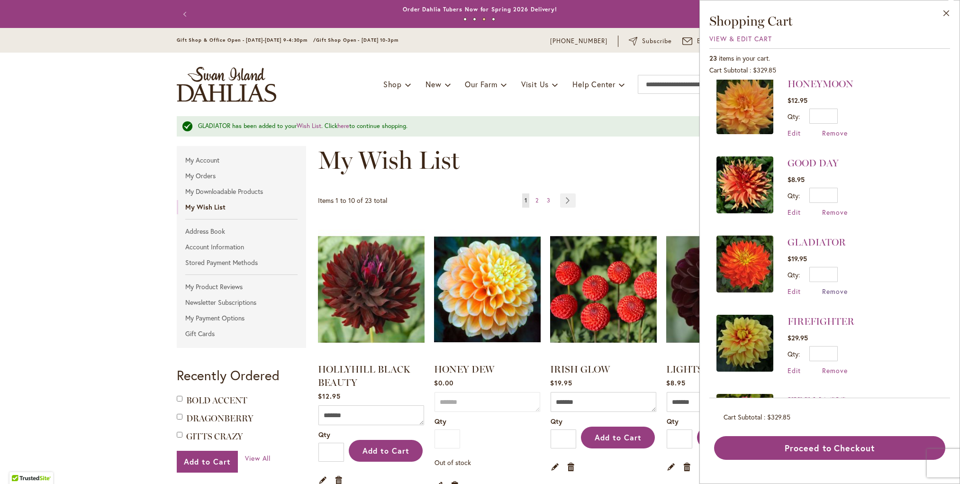
click at [830, 287] on span "Remove" at bounding box center [835, 291] width 26 height 9
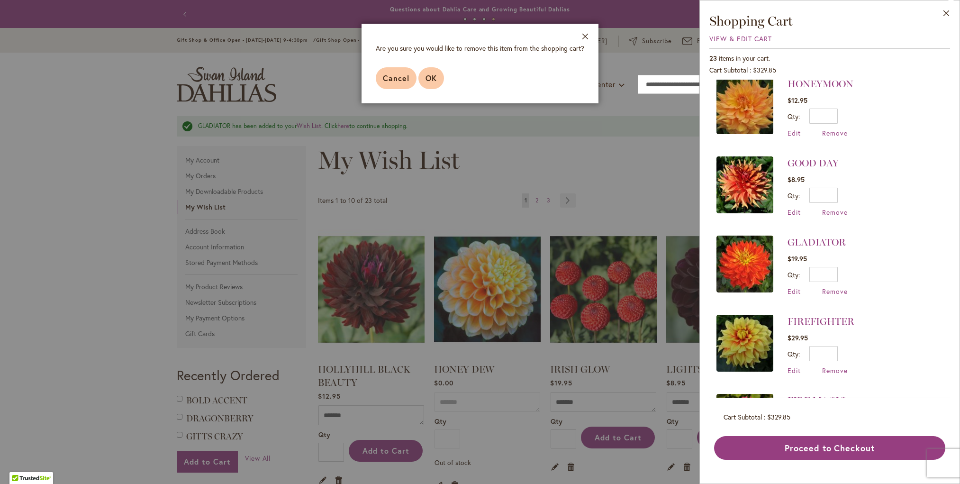
click at [427, 77] on span "OK" at bounding box center [431, 78] width 11 height 10
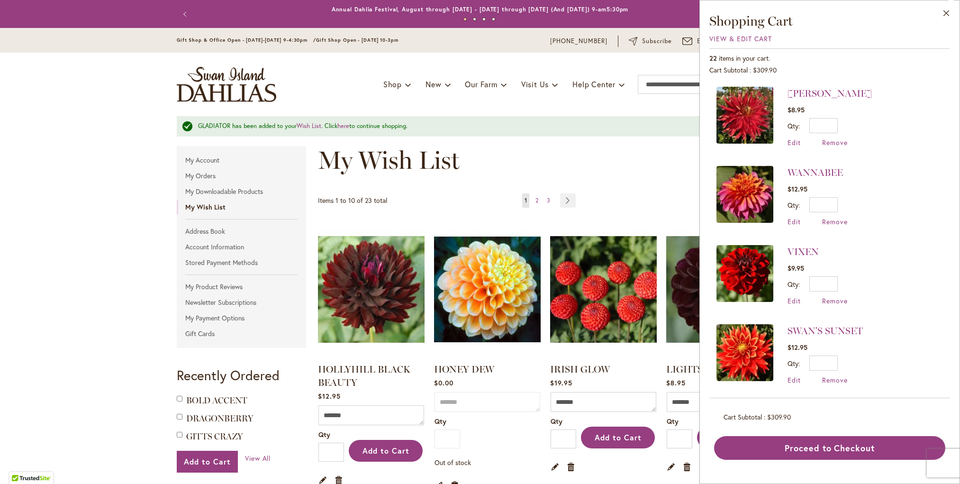
click at [748, 109] on img at bounding box center [745, 115] width 57 height 57
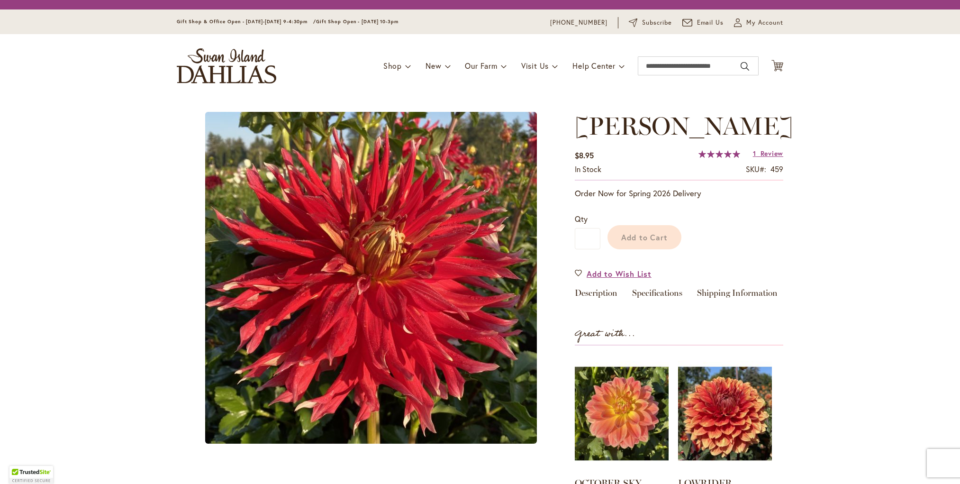
type input "*********"
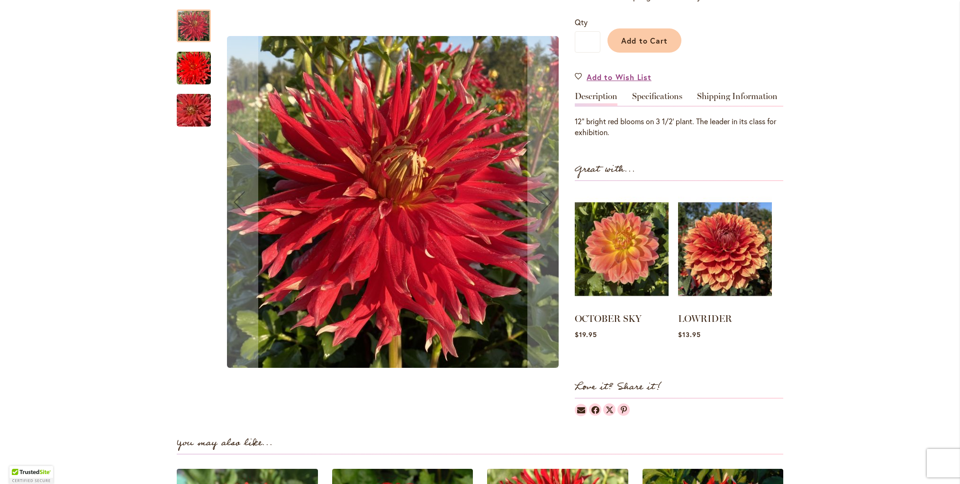
scroll to position [225, 0]
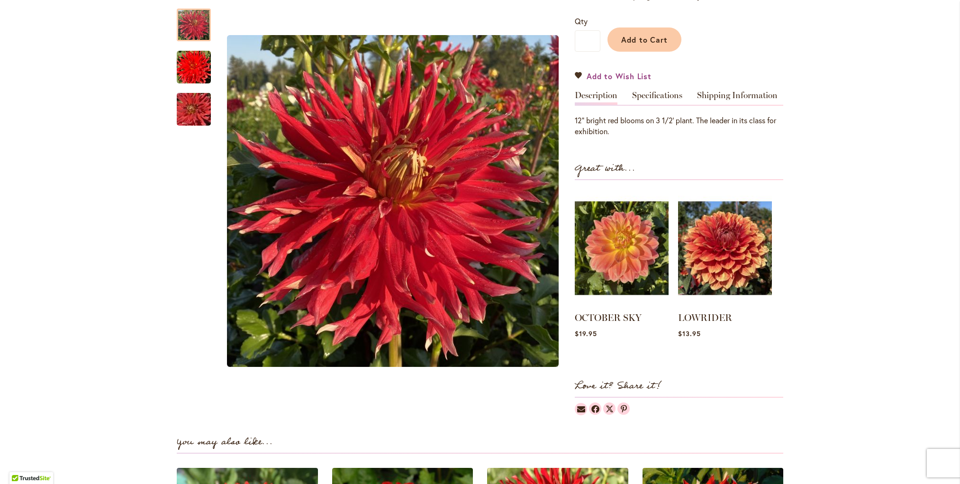
click at [577, 73] on link "Add to Wish List" at bounding box center [613, 76] width 77 height 11
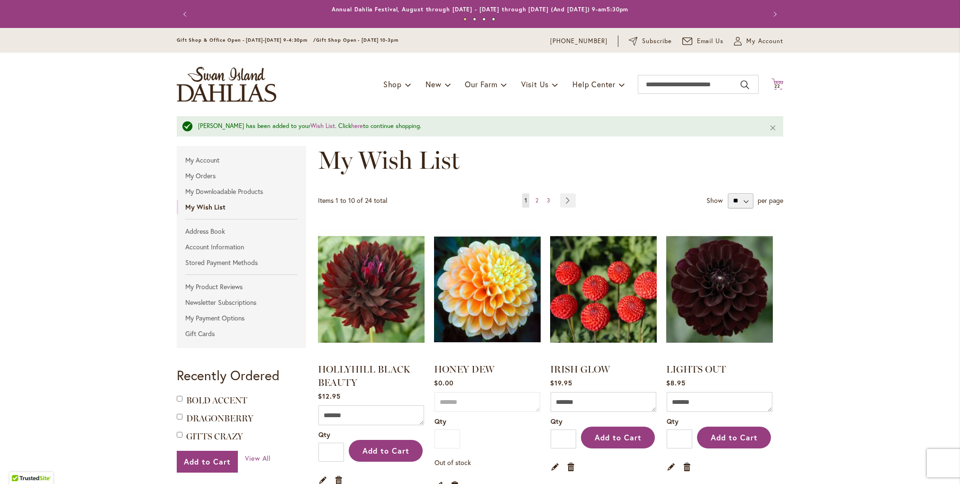
click at [780, 83] on span "22" at bounding box center [778, 86] width 7 height 6
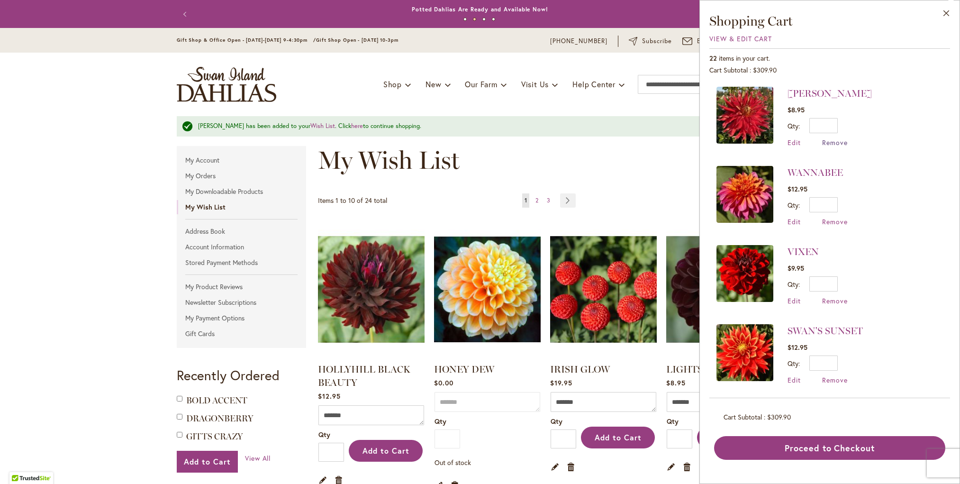
click at [827, 142] on span "Remove" at bounding box center [835, 142] width 26 height 9
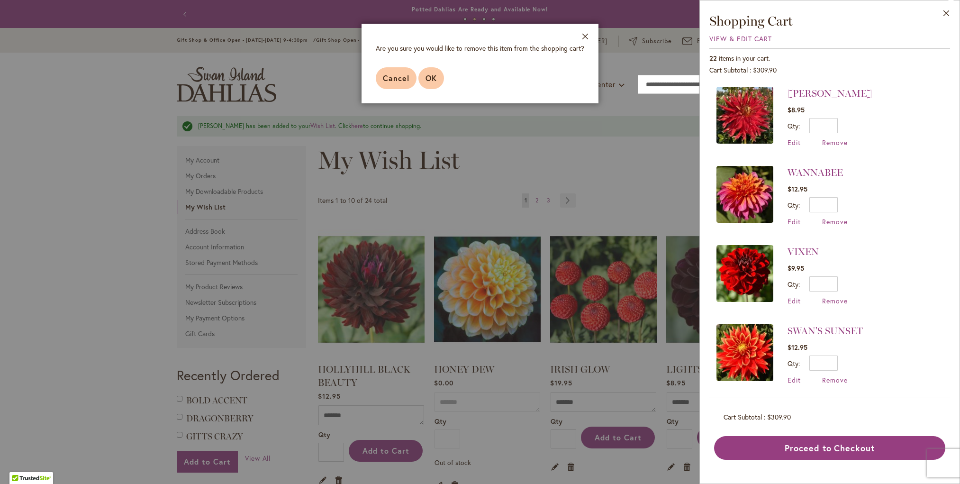
click at [429, 75] on span "OK" at bounding box center [431, 78] width 11 height 10
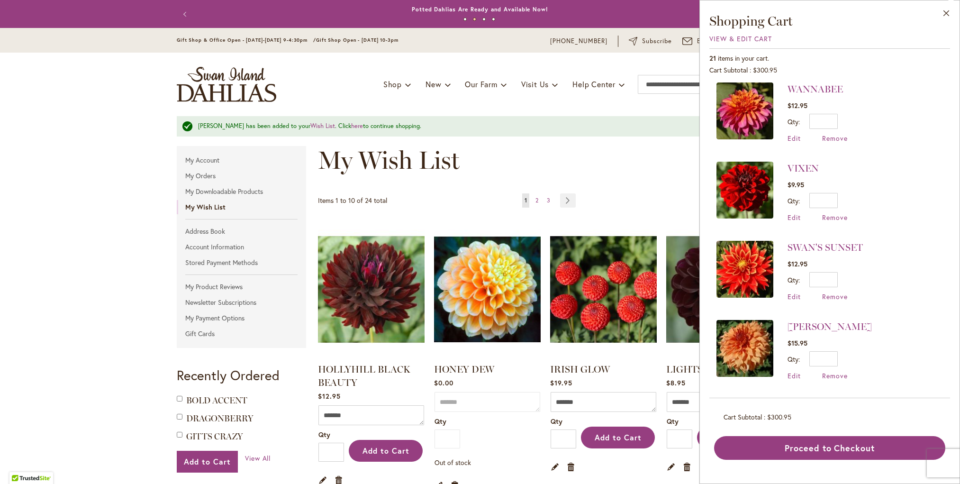
scroll to position [6, 0]
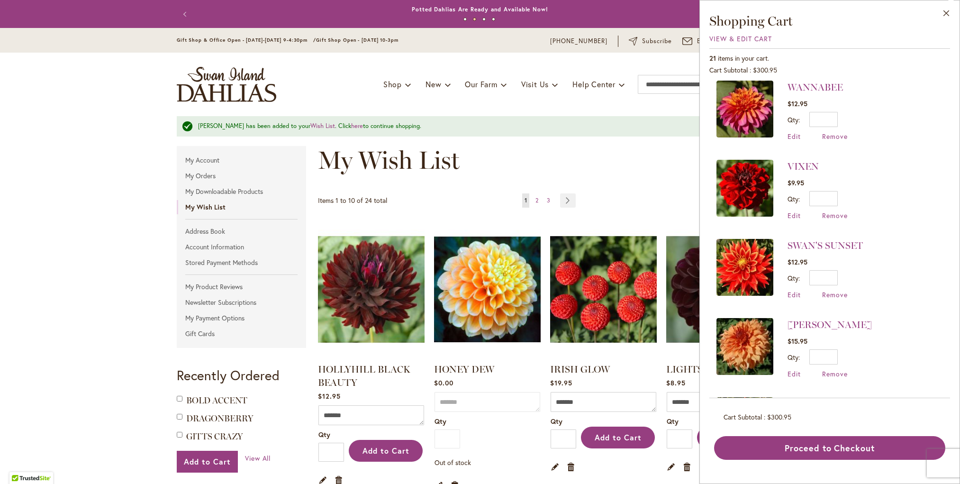
click at [747, 186] on img at bounding box center [745, 188] width 57 height 57
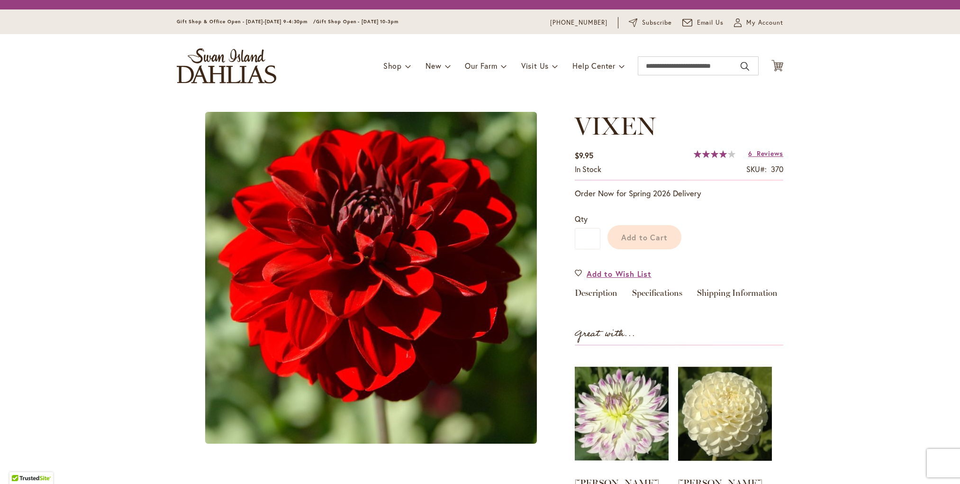
type input "*********"
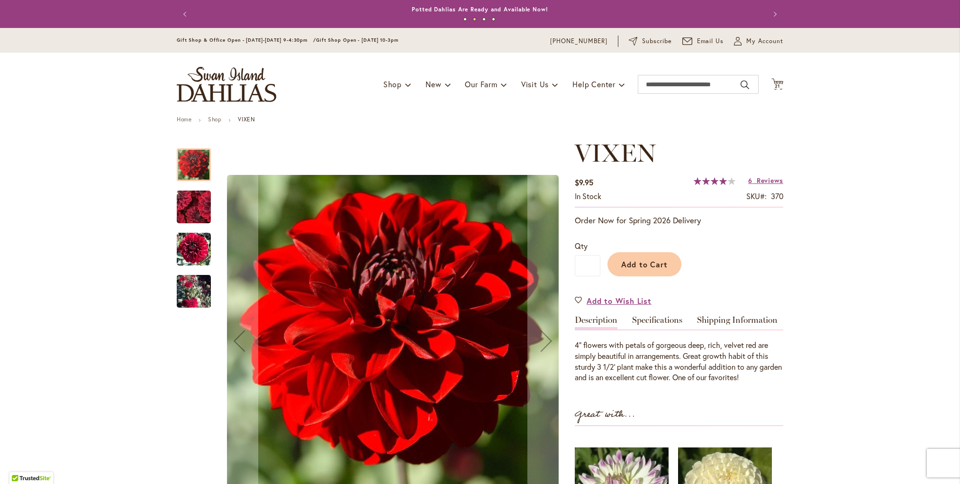
click at [192, 206] on img "VIXEN" at bounding box center [193, 206] width 67 height 65
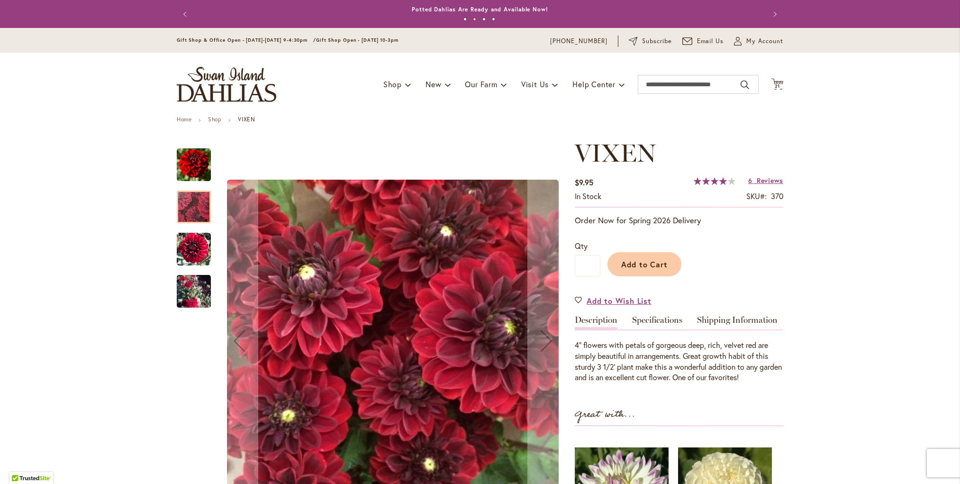
click at [195, 253] on img "VIXEN" at bounding box center [194, 249] width 34 height 35
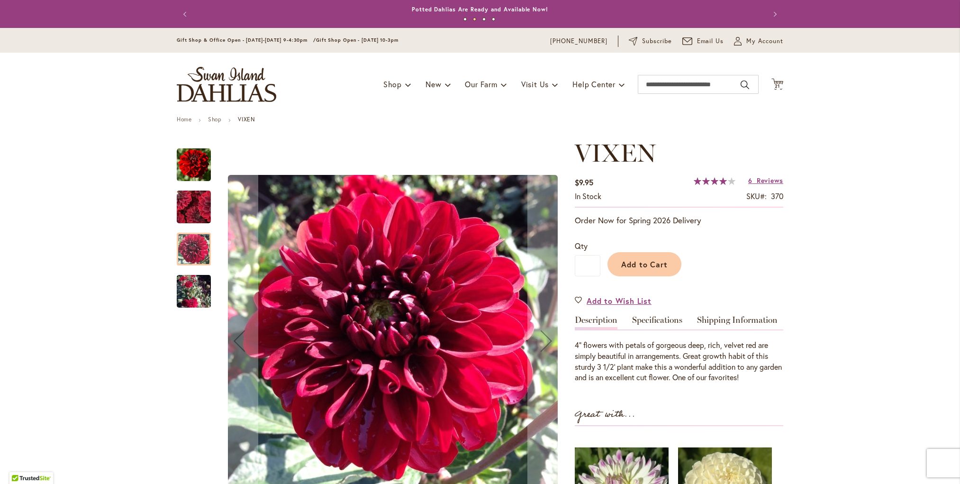
click at [198, 291] on img "VIXEN" at bounding box center [194, 291] width 34 height 62
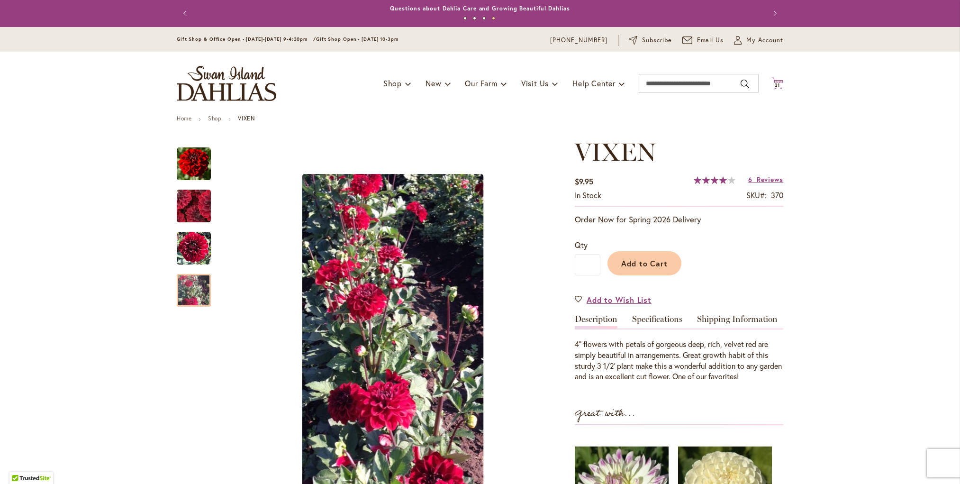
click at [778, 84] on span "21" at bounding box center [778, 85] width 6 height 6
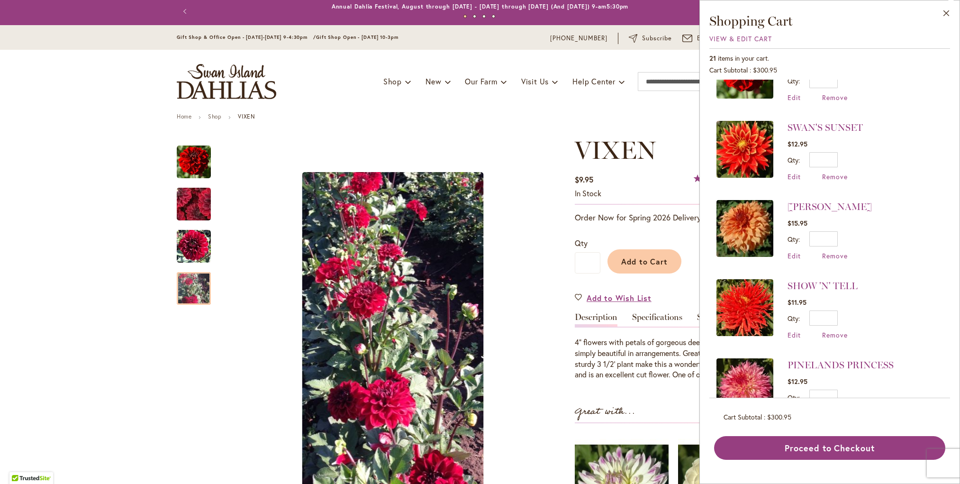
scroll to position [125, 0]
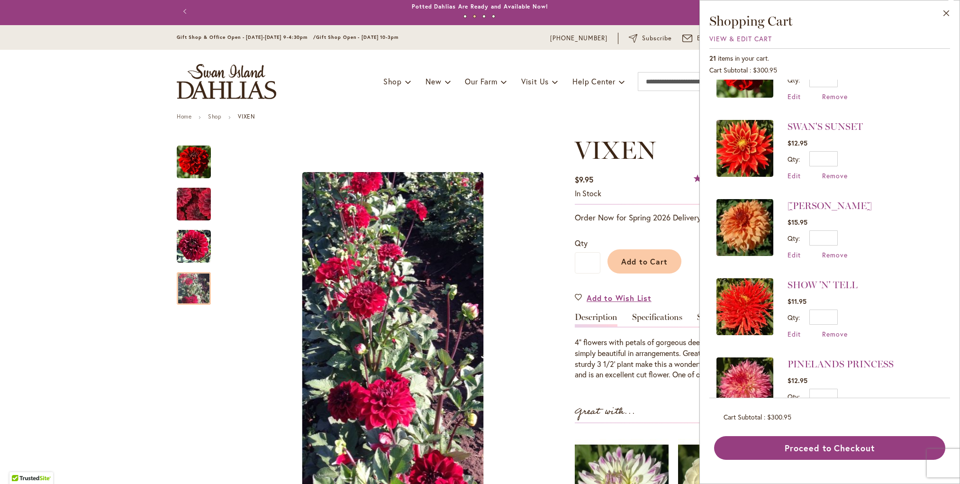
click at [753, 295] on img at bounding box center [745, 306] width 57 height 57
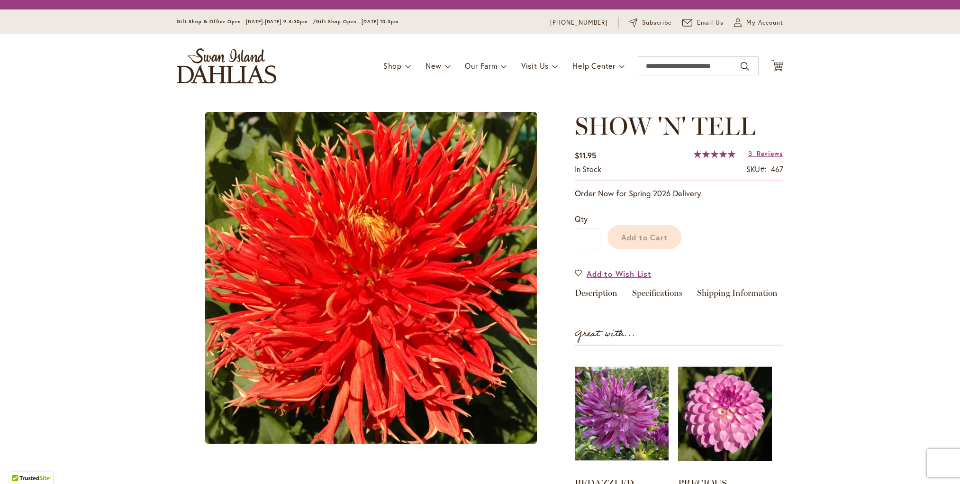
type input "*********"
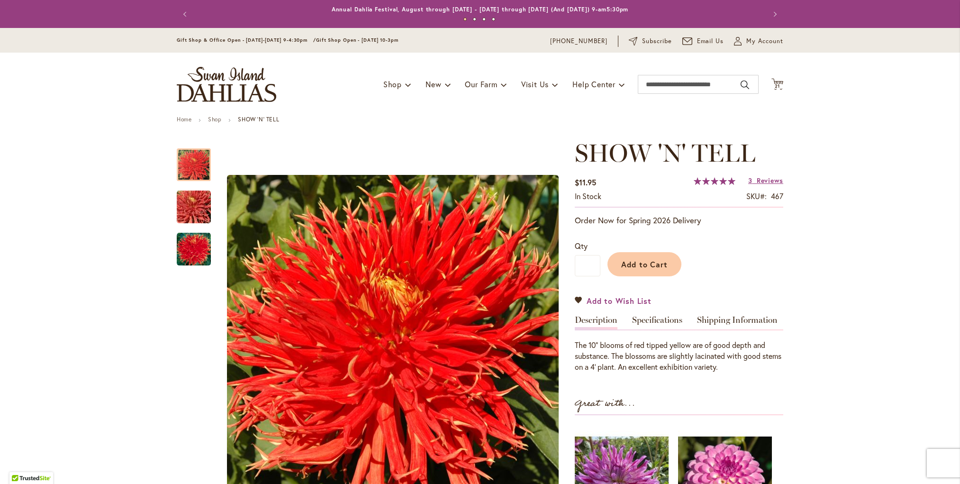
click at [579, 298] on link "Add to Wish List" at bounding box center [613, 300] width 77 height 11
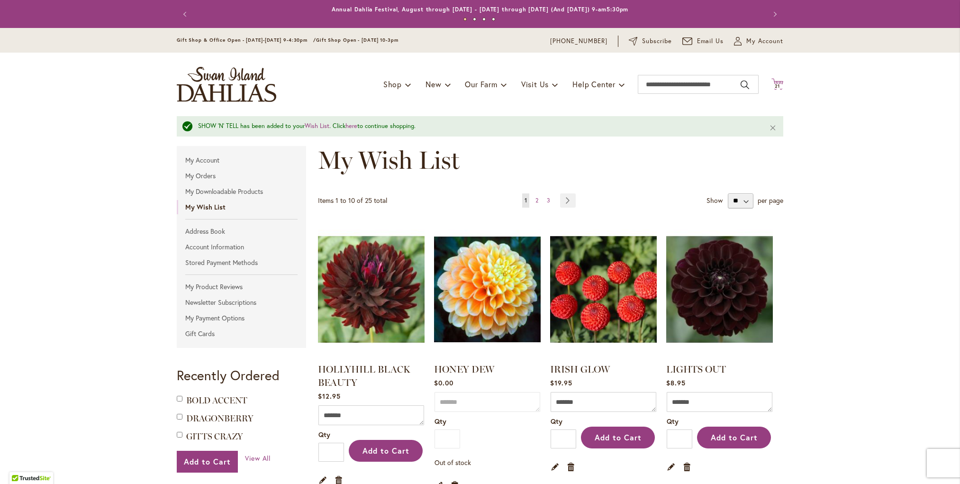
click at [777, 84] on span "21" at bounding box center [778, 86] width 6 height 6
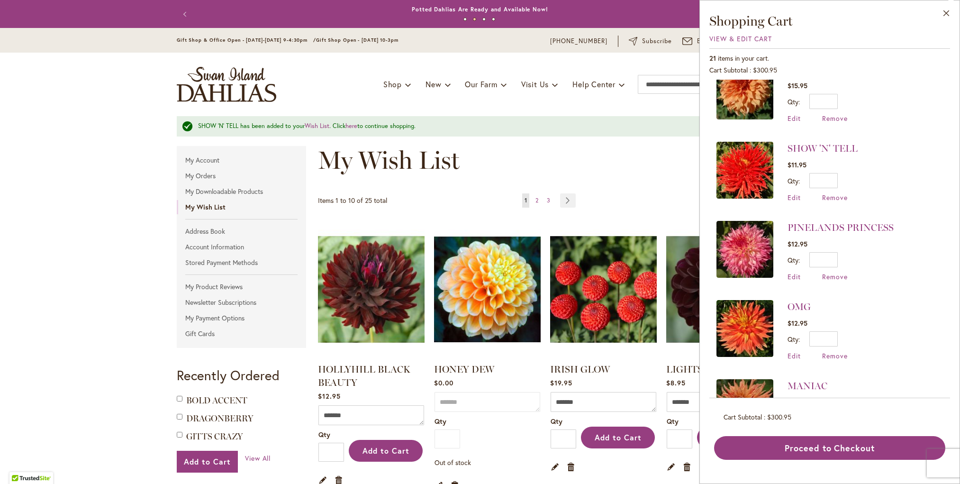
scroll to position [263, 0]
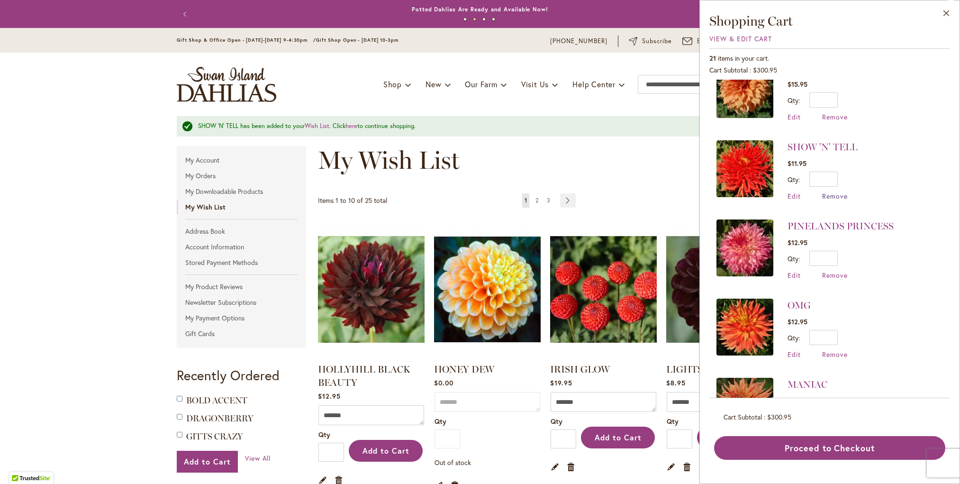
click at [832, 196] on span "Remove" at bounding box center [835, 196] width 26 height 9
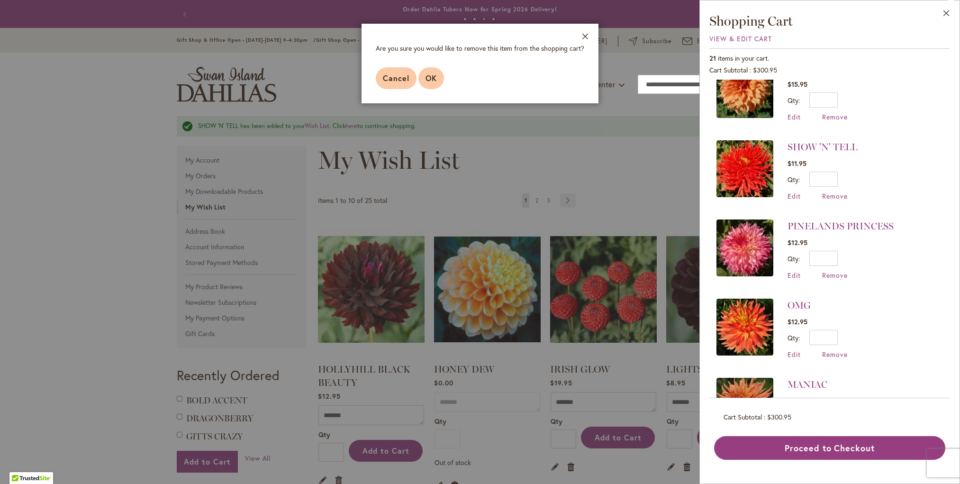
click at [429, 73] on span "OK" at bounding box center [431, 78] width 11 height 10
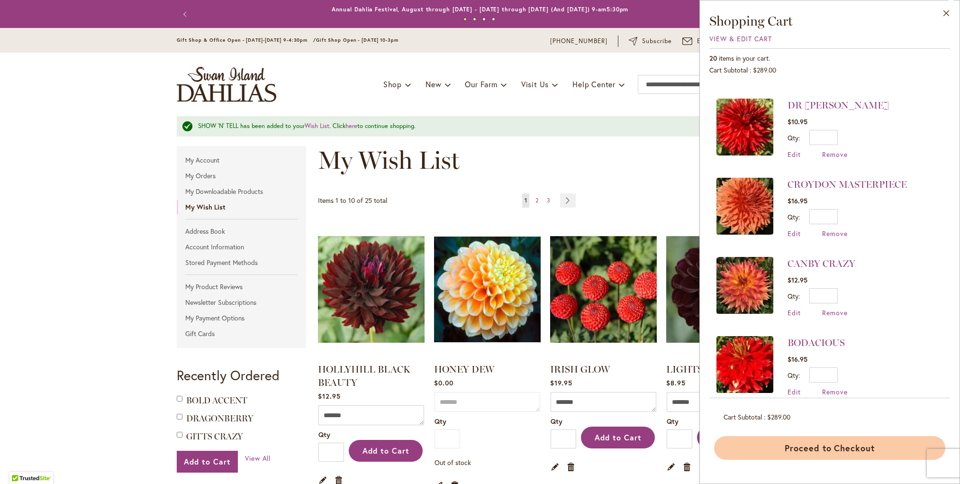
click at [810, 447] on button "Proceed to Checkout" at bounding box center [829, 448] width 231 height 24
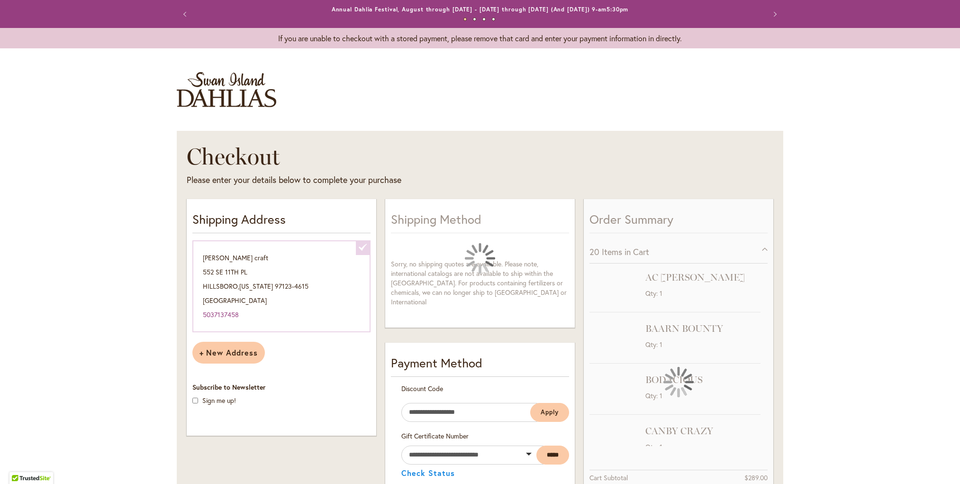
select select "**********"
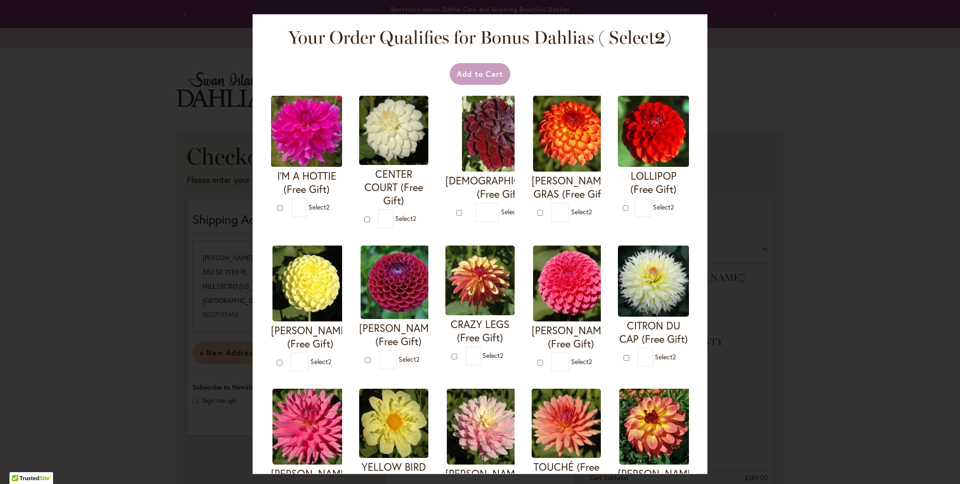
click at [293, 154] on img at bounding box center [306, 131] width 71 height 71
type input "*"
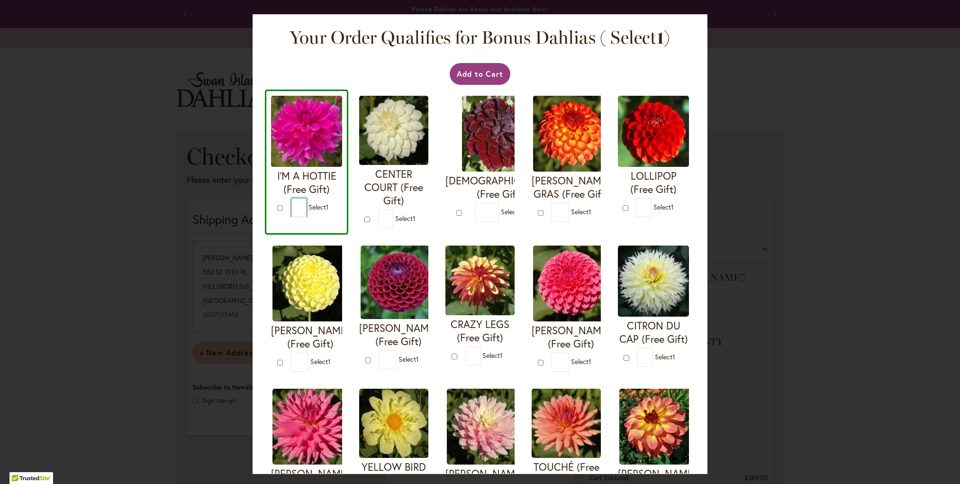
click at [300, 207] on input "*" at bounding box center [299, 207] width 15 height 19
type input "*"
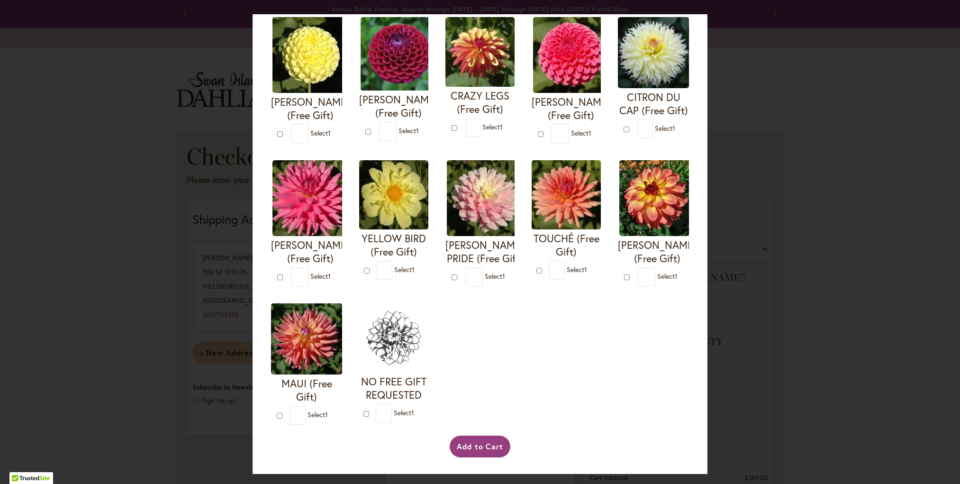
scroll to position [240, 0]
click at [279, 420] on div at bounding box center [281, 415] width 8 height 9
type input "*"
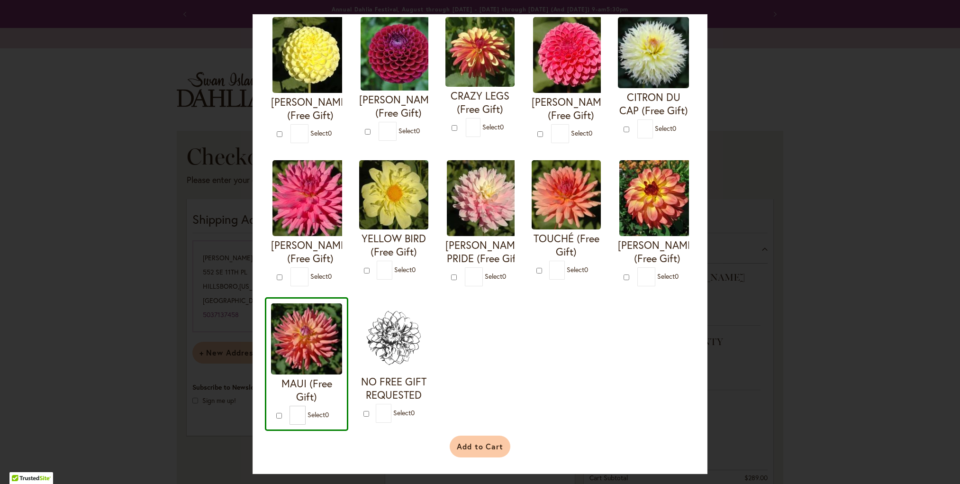
click at [496, 447] on button "Add to Cart" at bounding box center [480, 447] width 61 height 22
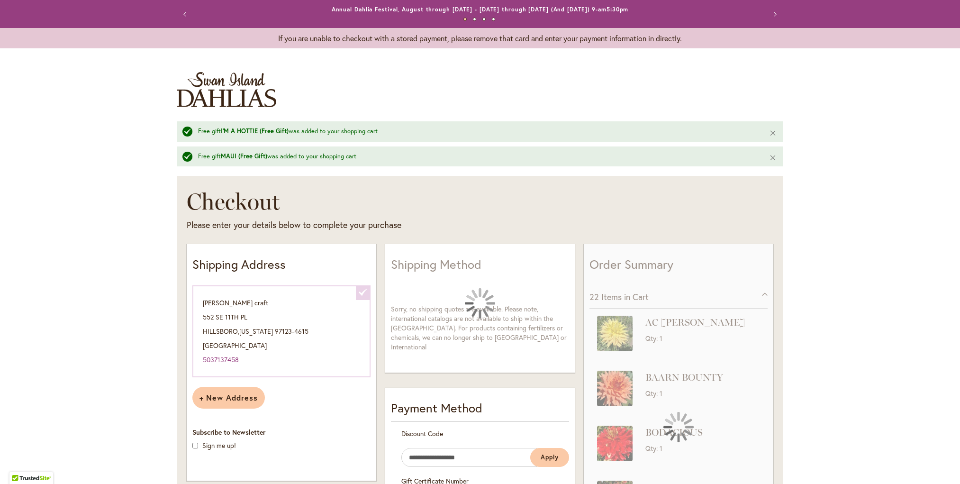
select select "**********"
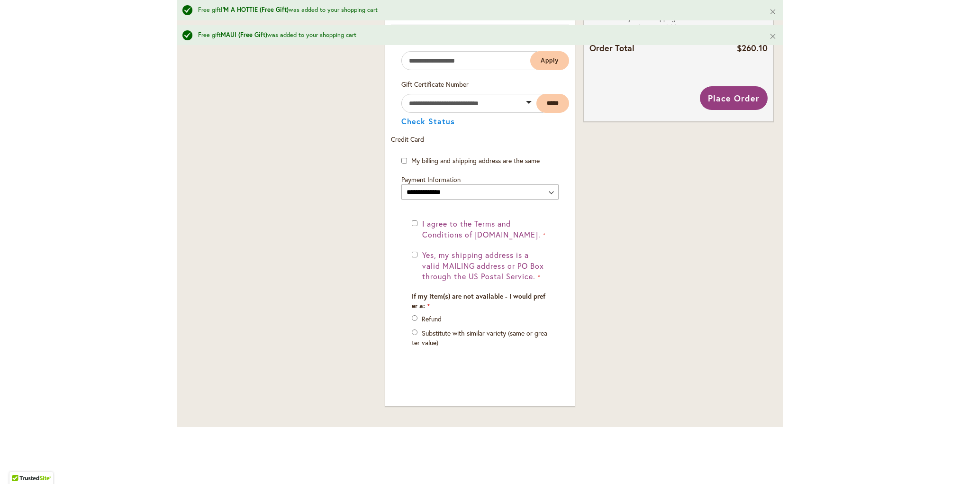
scroll to position [553, 0]
click at [739, 97] on span "Place Order" at bounding box center [734, 99] width 52 height 11
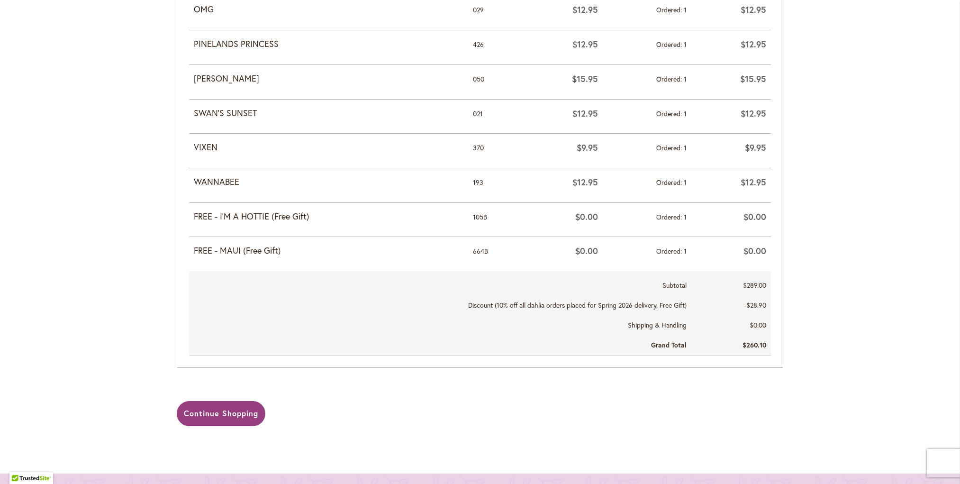
scroll to position [989, 0]
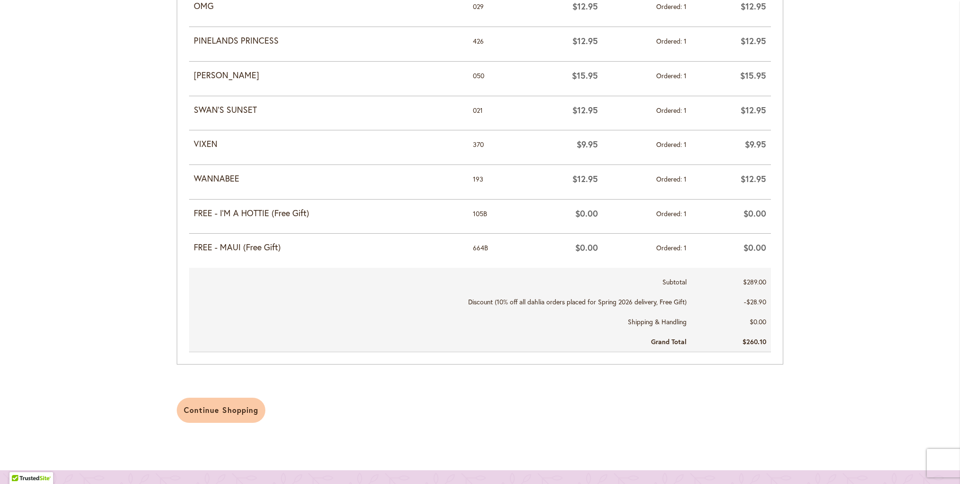
click at [219, 405] on span "Continue Shopping" at bounding box center [221, 410] width 74 height 10
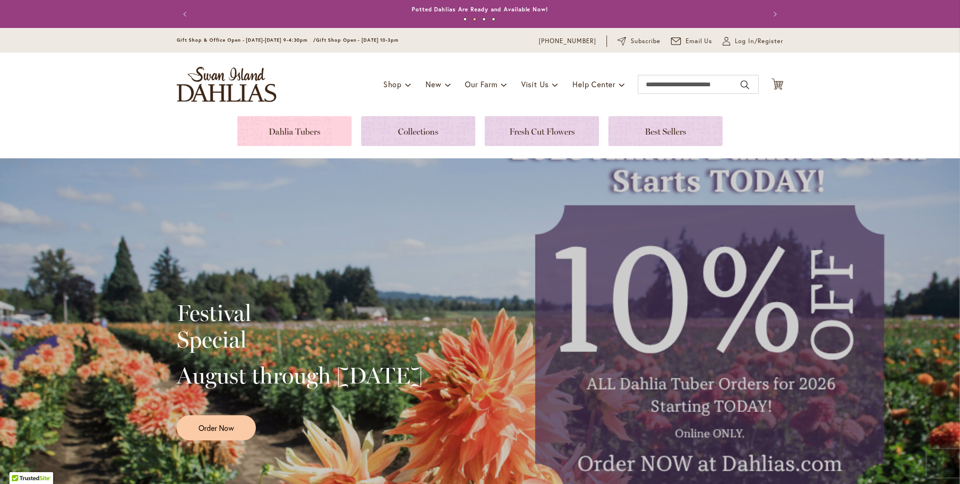
scroll to position [3, 0]
